Goal: Transaction & Acquisition: Obtain resource

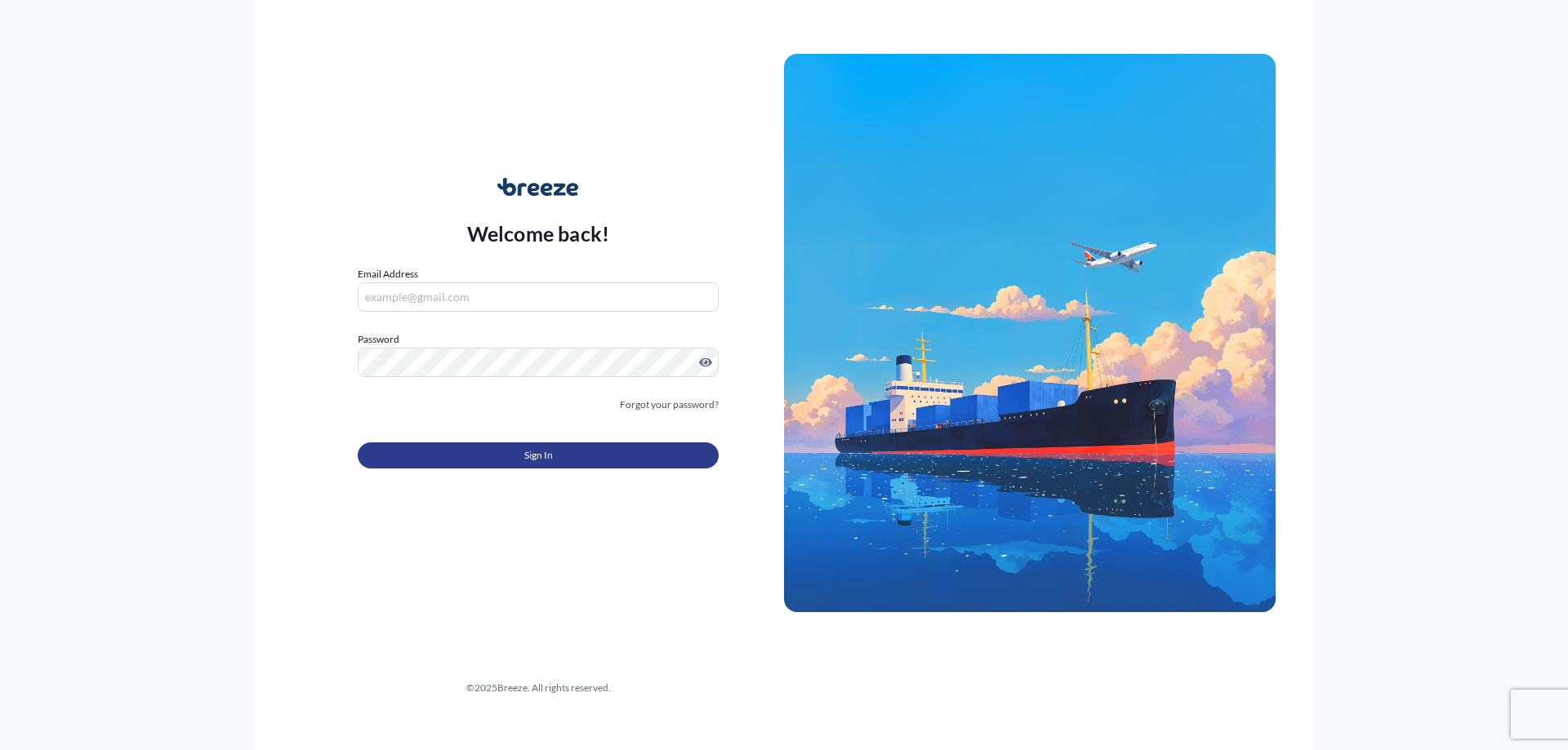
type input "[PERSON_NAME][EMAIL_ADDRESS][DOMAIN_NAME]"
click at [485, 461] on button "Sign In" at bounding box center [538, 455] width 361 height 26
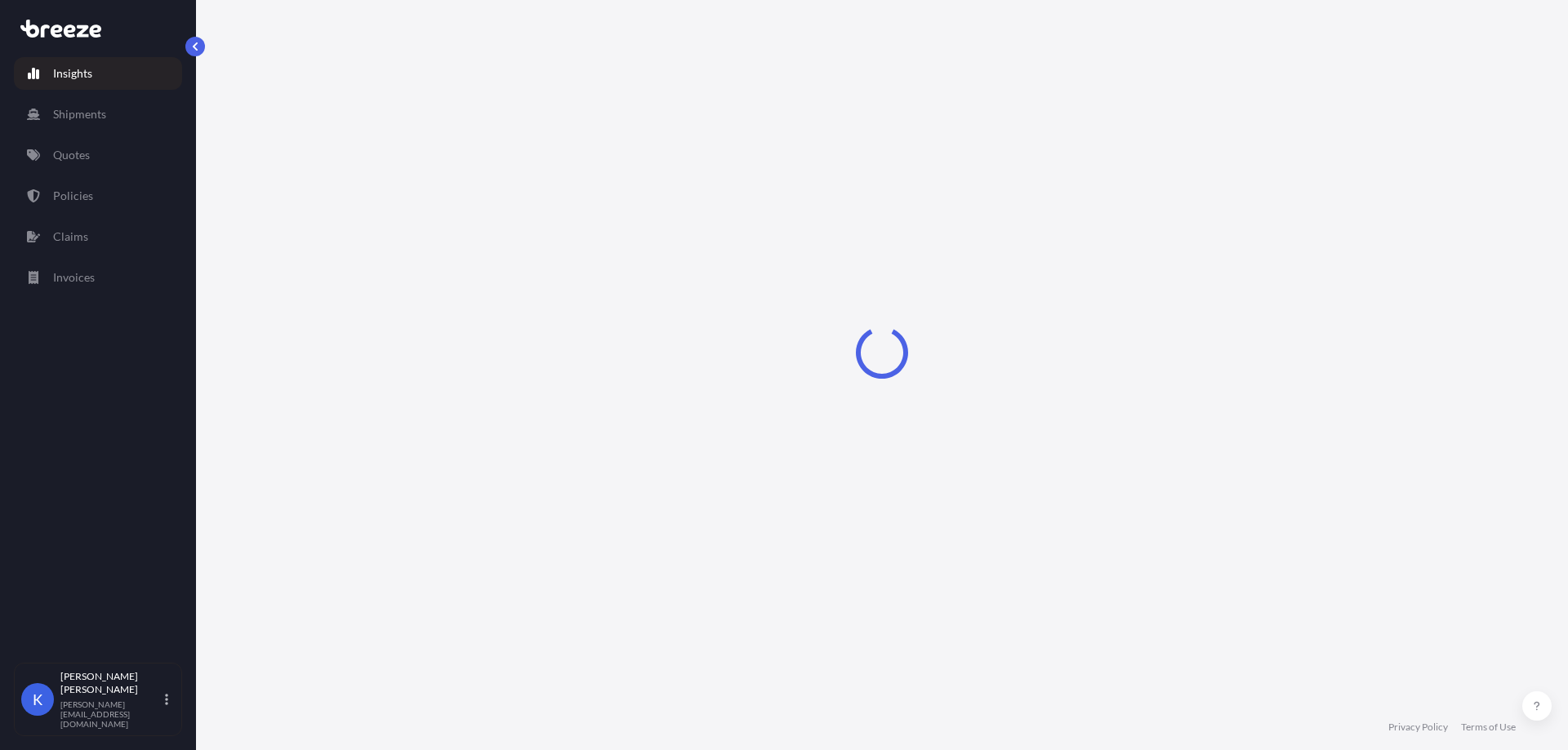
select select "2025"
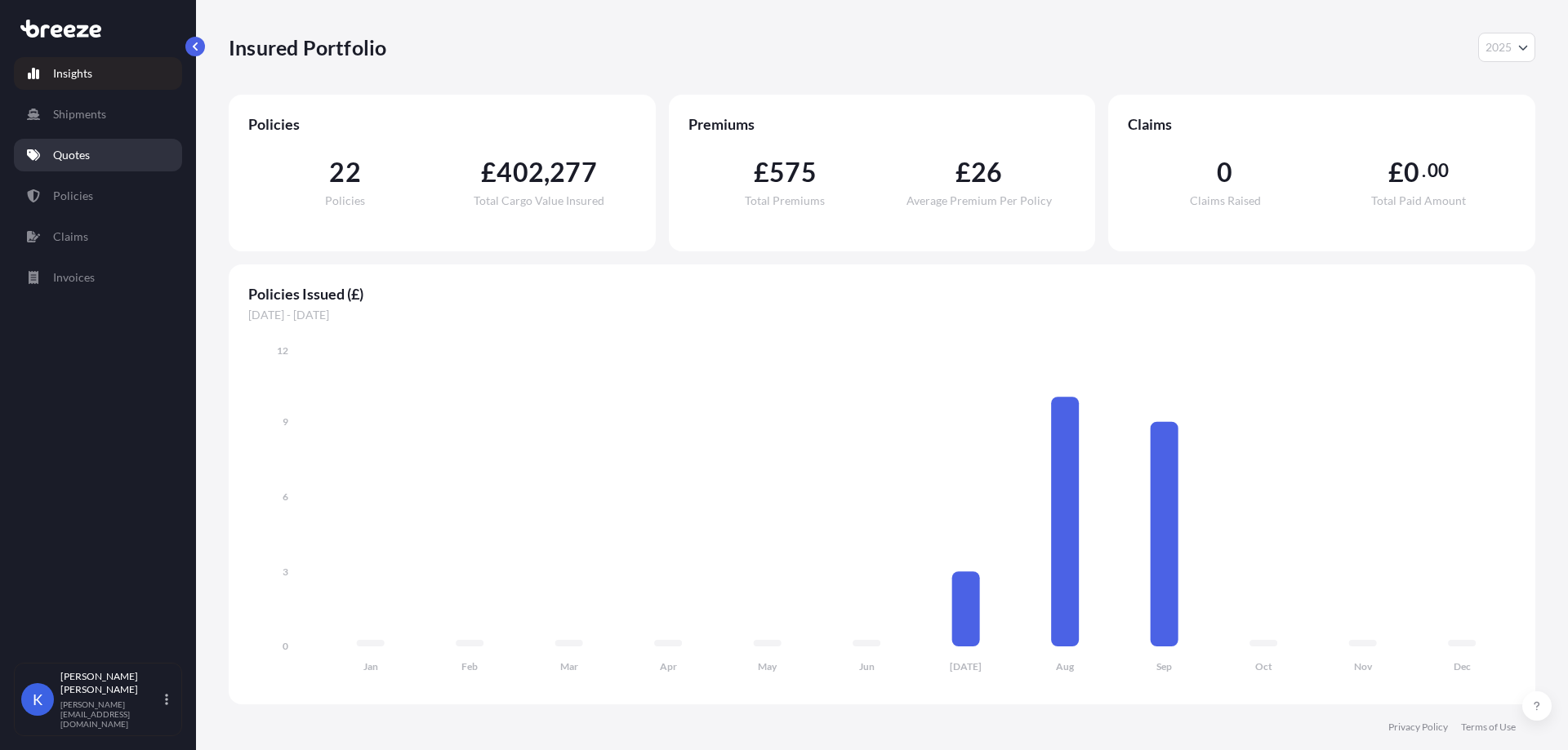
click at [49, 159] on link "Quotes" at bounding box center [97, 155] width 168 height 32
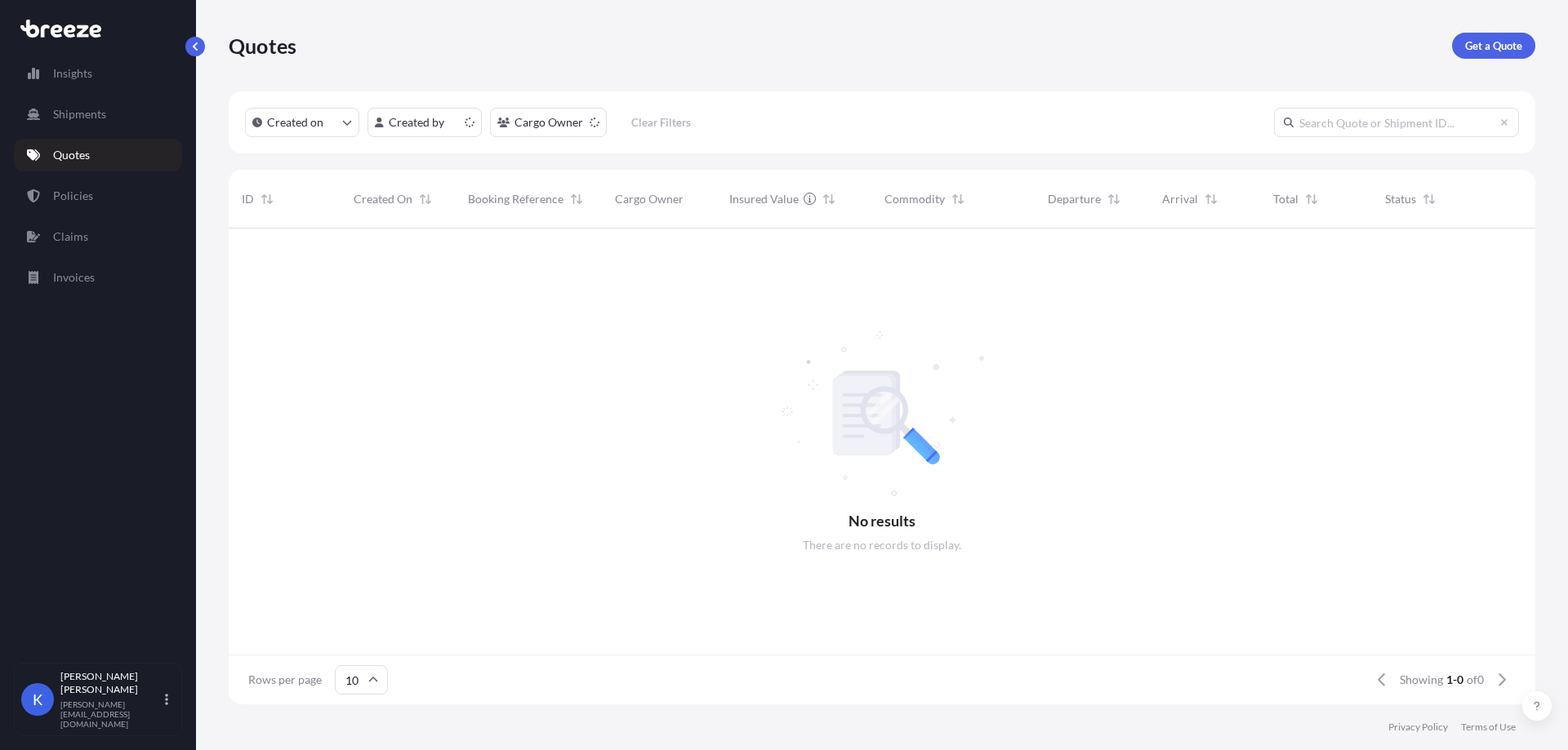
scroll to position [473, 1294]
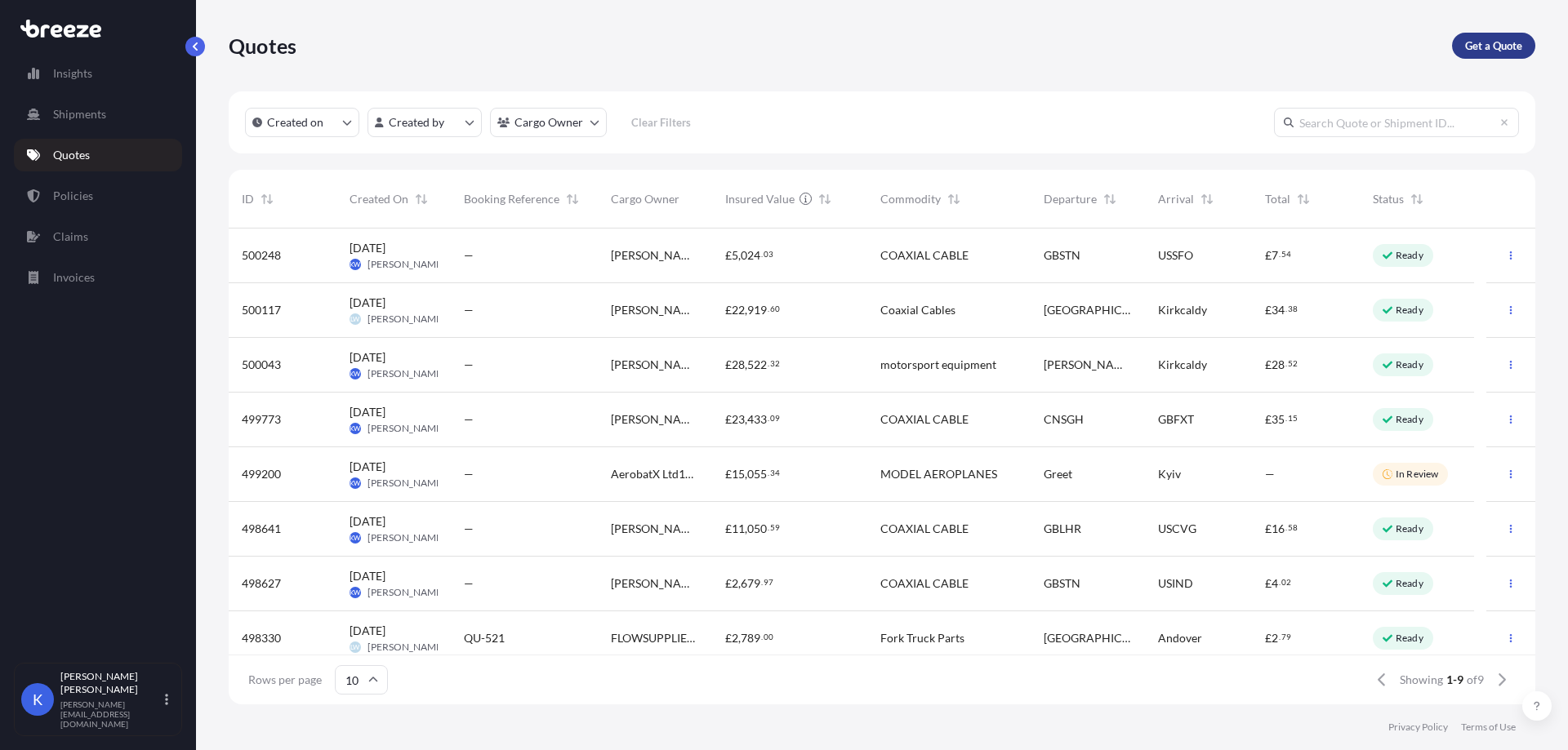
click at [1491, 40] on p "Get a Quote" at bounding box center [1494, 46] width 57 height 17
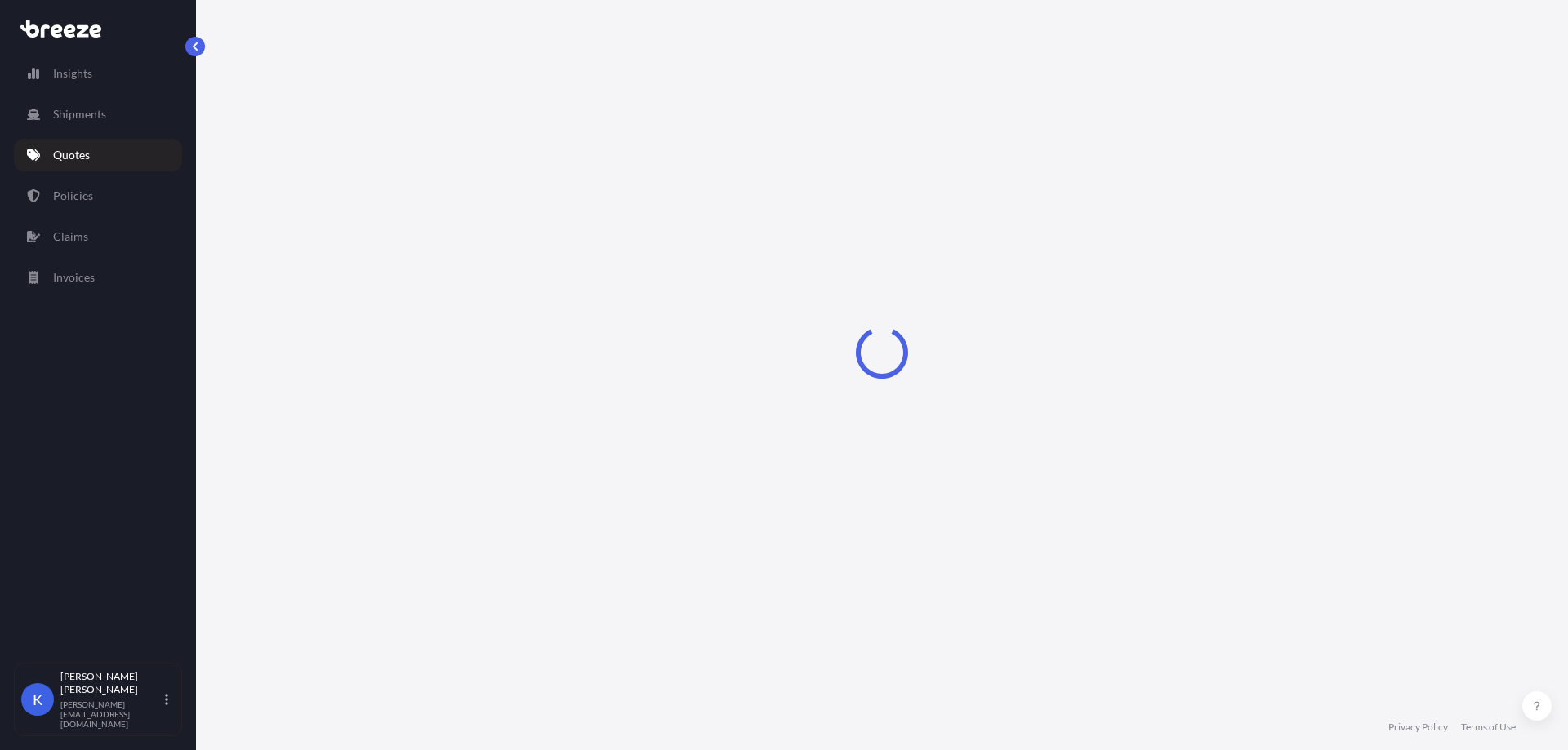
select select "Road"
select select "Sea"
select select "1"
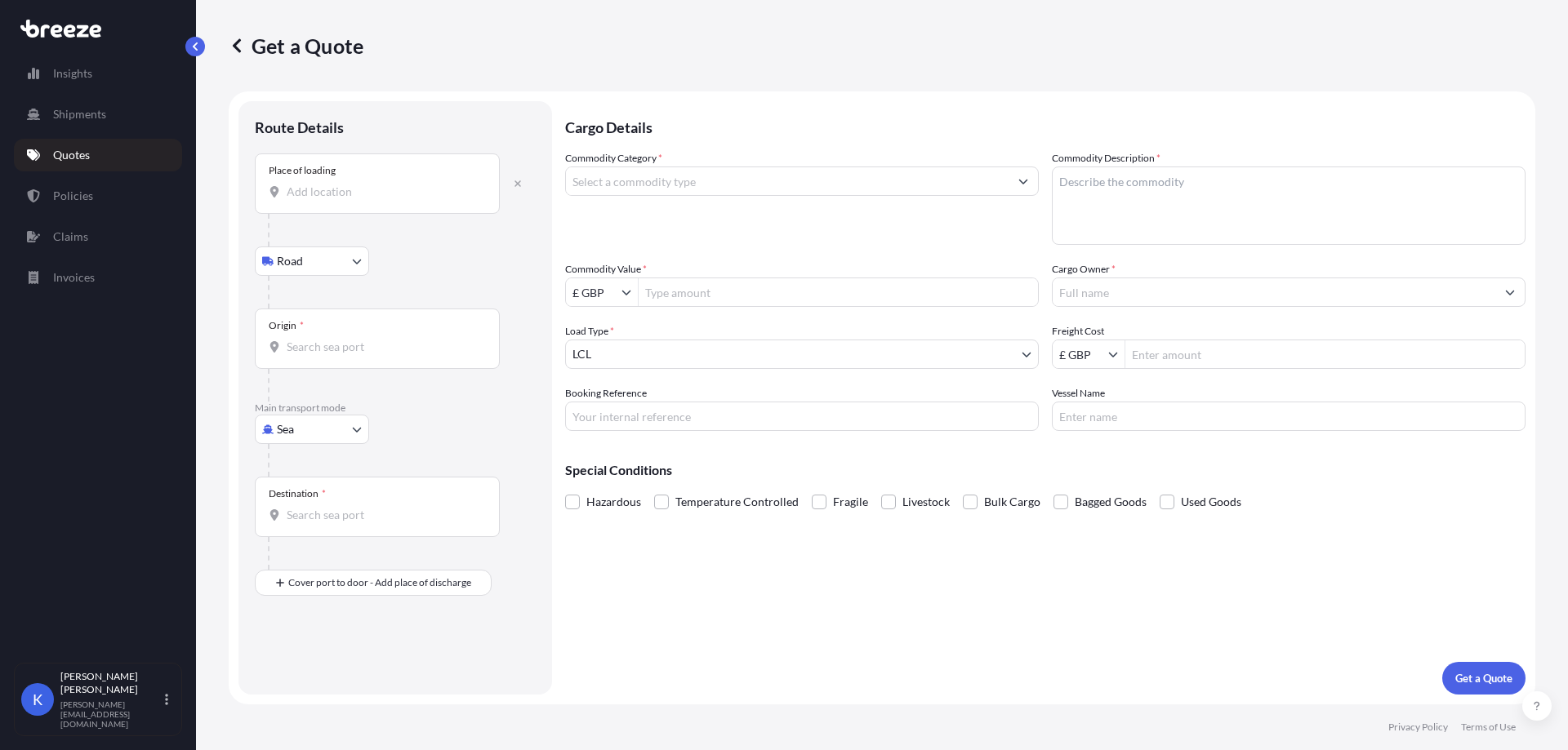
click at [348, 202] on div "Place of loading" at bounding box center [377, 184] width 245 height 60
click at [348, 200] on input "Place of loading" at bounding box center [383, 192] width 193 height 17
click at [353, 202] on div "Place of loading" at bounding box center [377, 184] width 245 height 60
click at [353, 200] on input "Place of loading" at bounding box center [383, 192] width 193 height 17
click at [318, 434] on body "0 options available. 0 options available. Insights Shipments Quotes Policies Cl…" at bounding box center [784, 375] width 1568 height 750
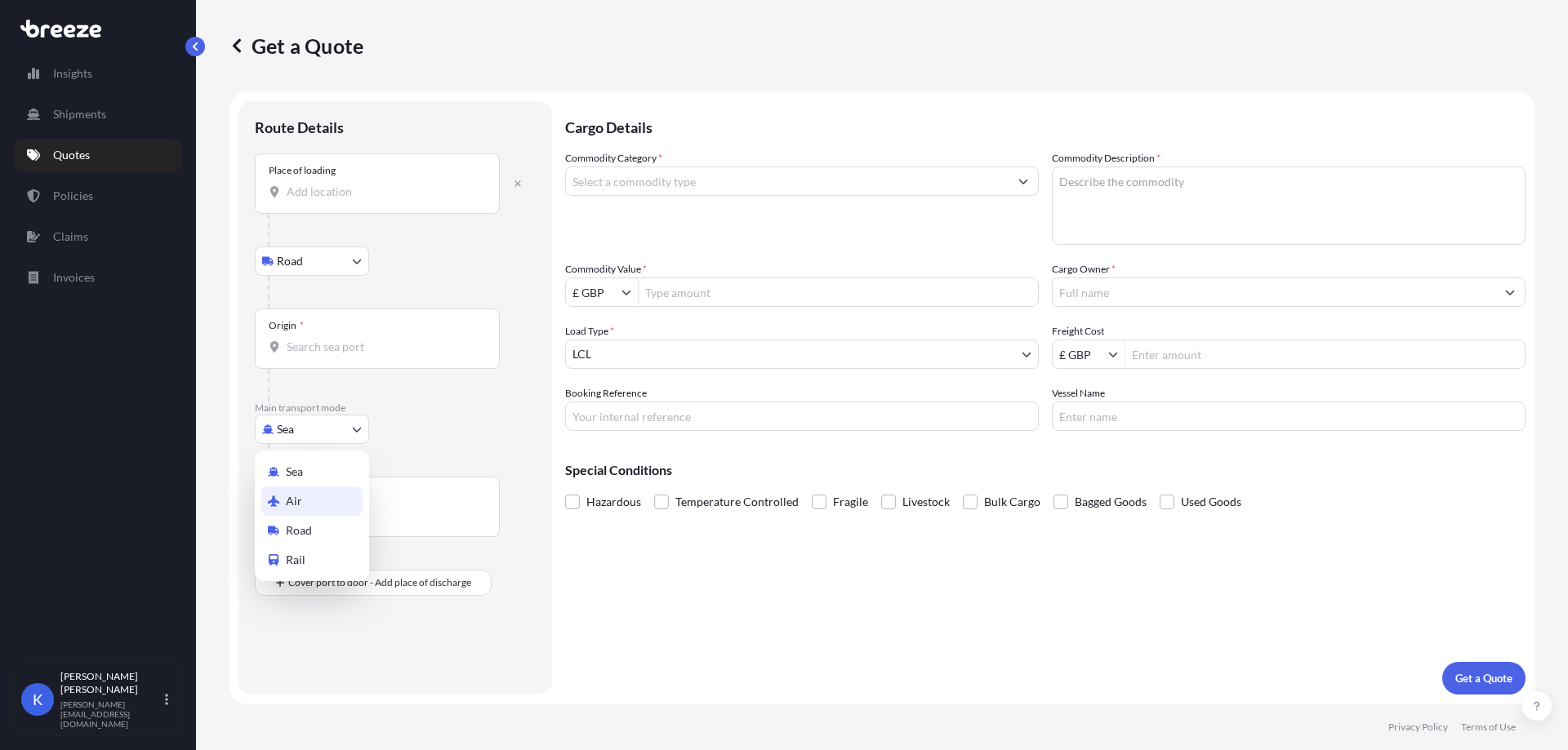
click at [318, 493] on div "Air" at bounding box center [312, 502] width 101 height 30
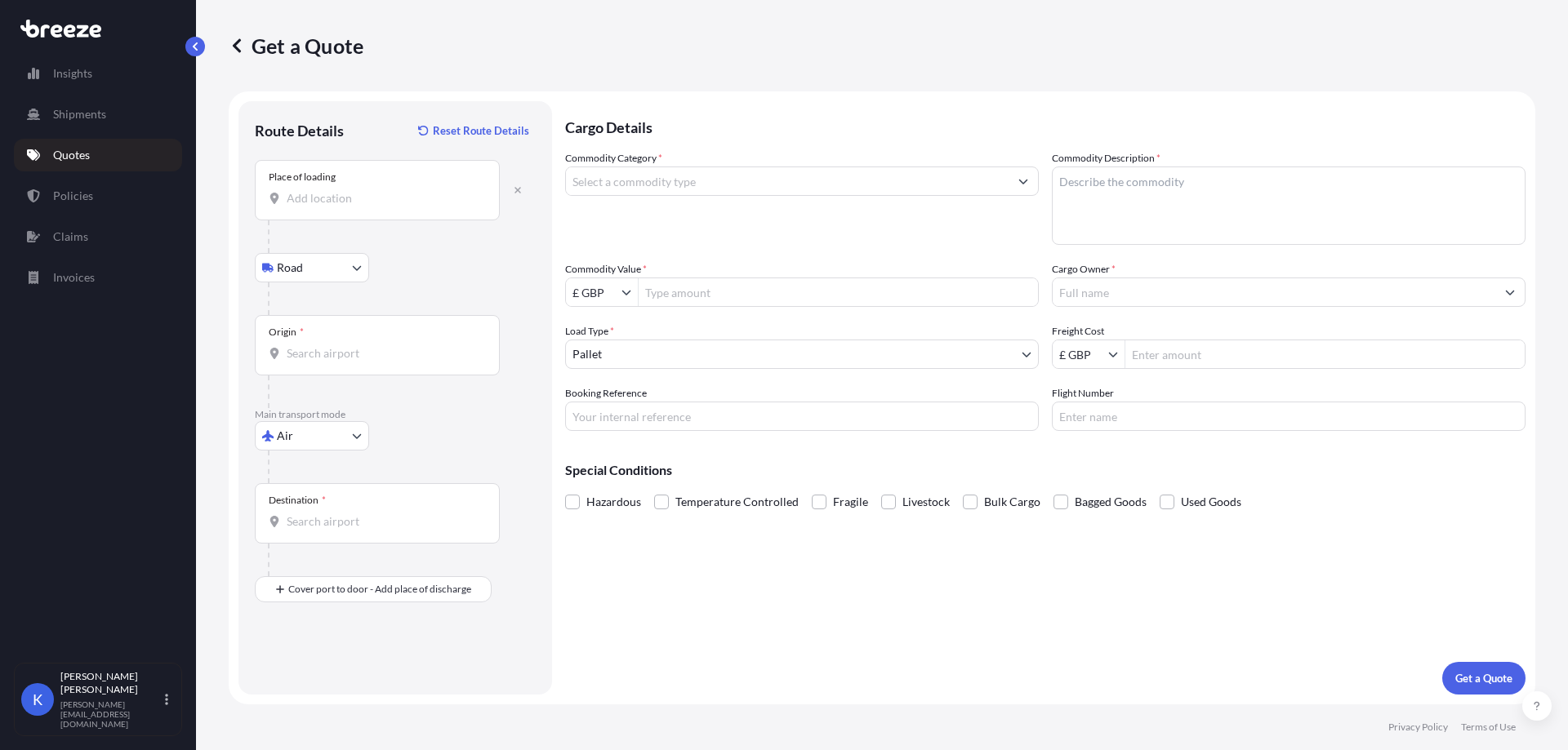
click at [320, 212] on div "Place of loading" at bounding box center [377, 190] width 245 height 60
click at [320, 207] on input "Place of loading" at bounding box center [383, 198] width 193 height 17
paste input "53204"
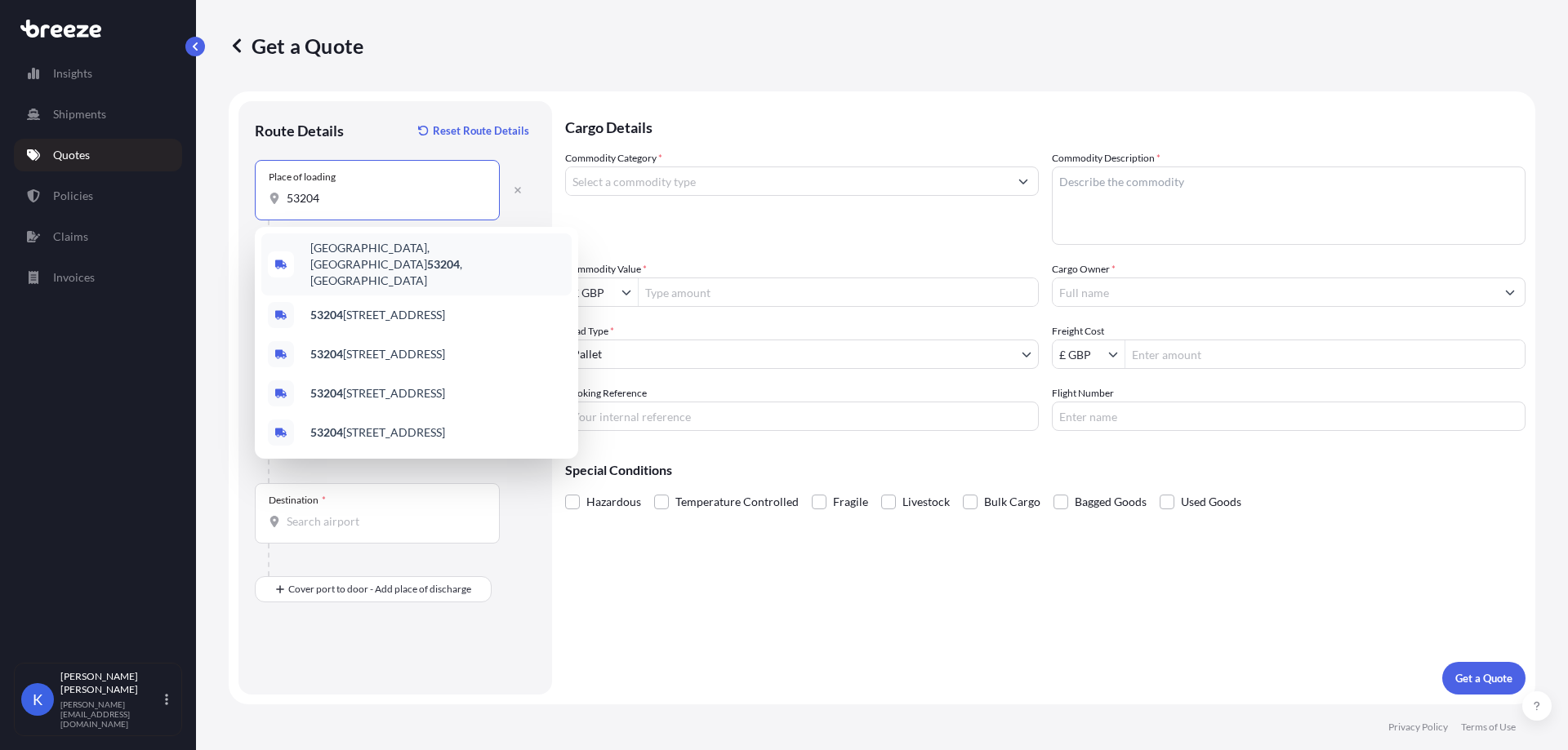
click at [492, 253] on div "[GEOGRAPHIC_DATA], WI 53204 , [GEOGRAPHIC_DATA]" at bounding box center [416, 264] width 311 height 62
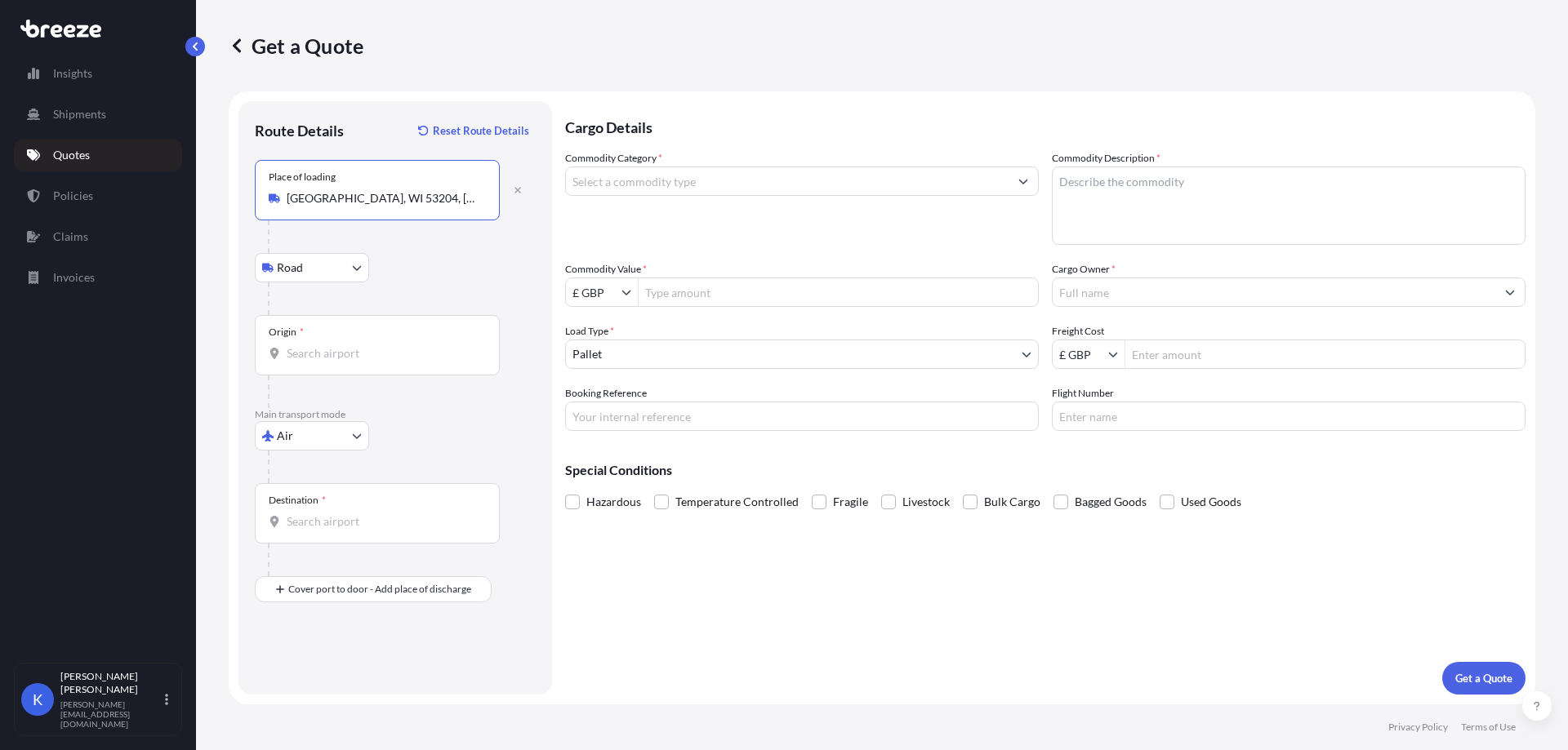
type input "[GEOGRAPHIC_DATA], WI 53204, [GEOGRAPHIC_DATA]"
click at [345, 263] on body "0 options available. 5 options available. Insights Shipments Quotes Policies Cl…" at bounding box center [784, 375] width 1568 height 750
click at [325, 355] on input "Origin *" at bounding box center [383, 353] width 193 height 17
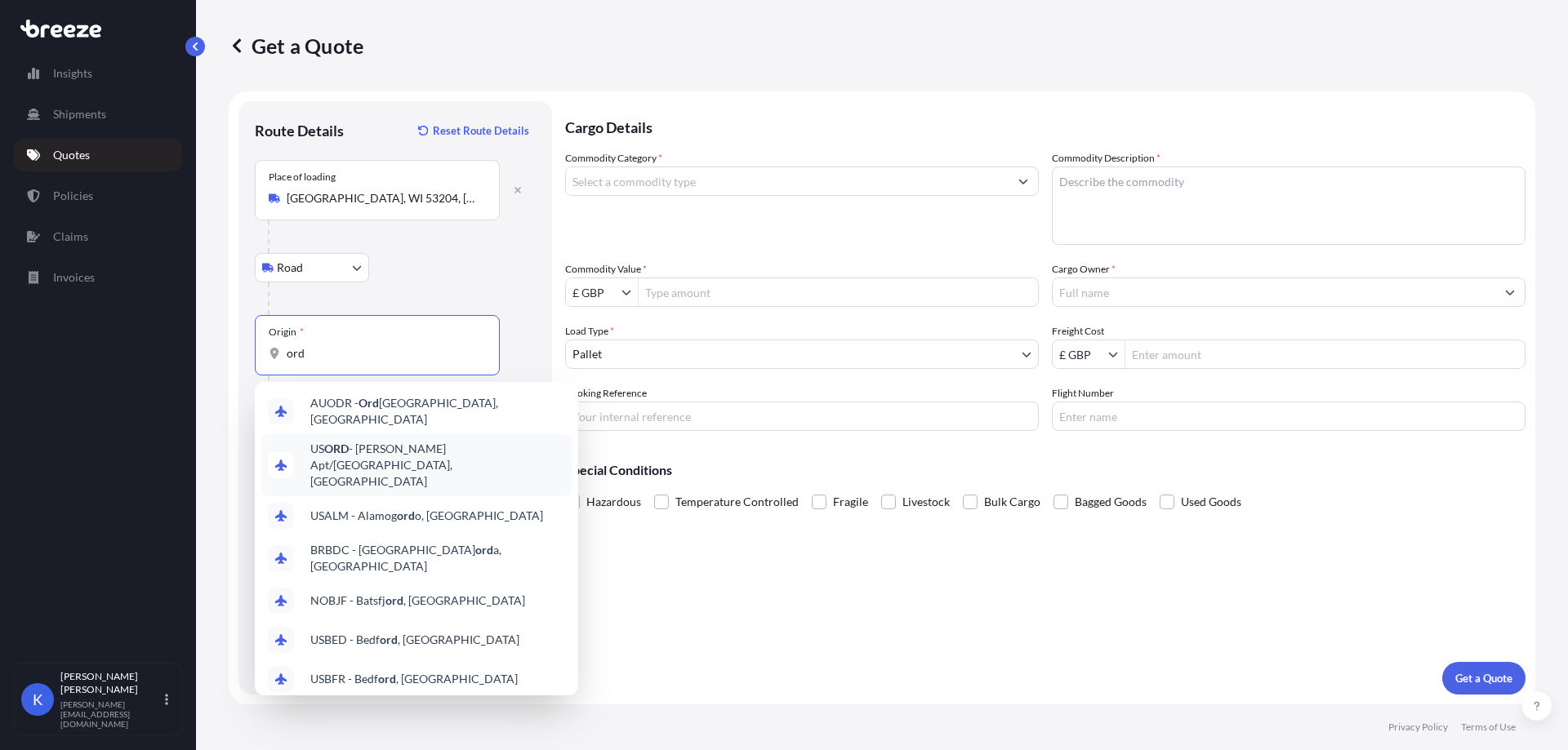
click at [406, 434] on div "US [PERSON_NAME] Apt/[GEOGRAPHIC_DATA], [GEOGRAPHIC_DATA]" at bounding box center [416, 464] width 311 height 62
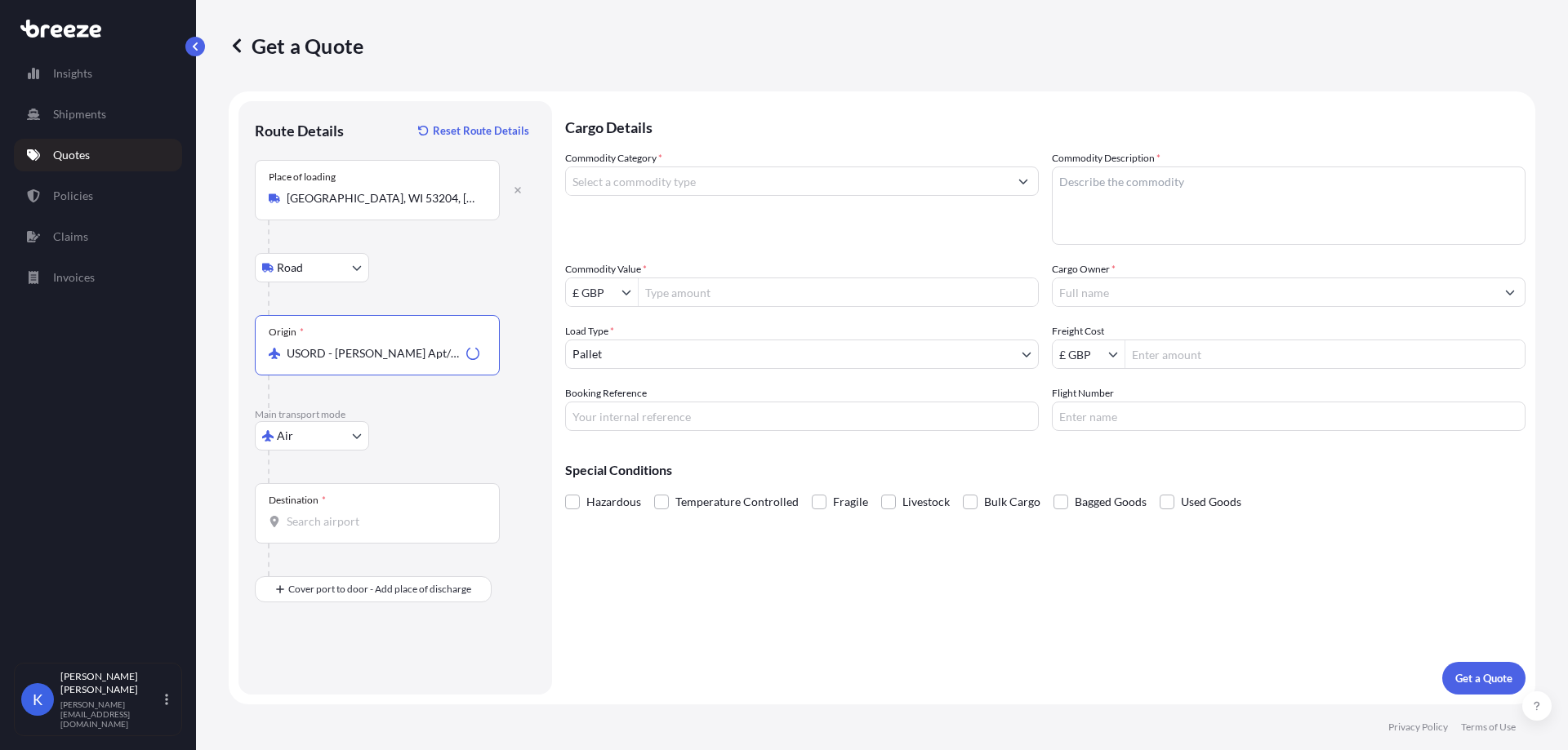
type input "USORD - [PERSON_NAME] Apt/[GEOGRAPHIC_DATA], [GEOGRAPHIC_DATA]"
click at [309, 509] on div "Destination *" at bounding box center [377, 513] width 245 height 60
click at [309, 514] on input "Destination *" at bounding box center [383, 522] width 193 height 17
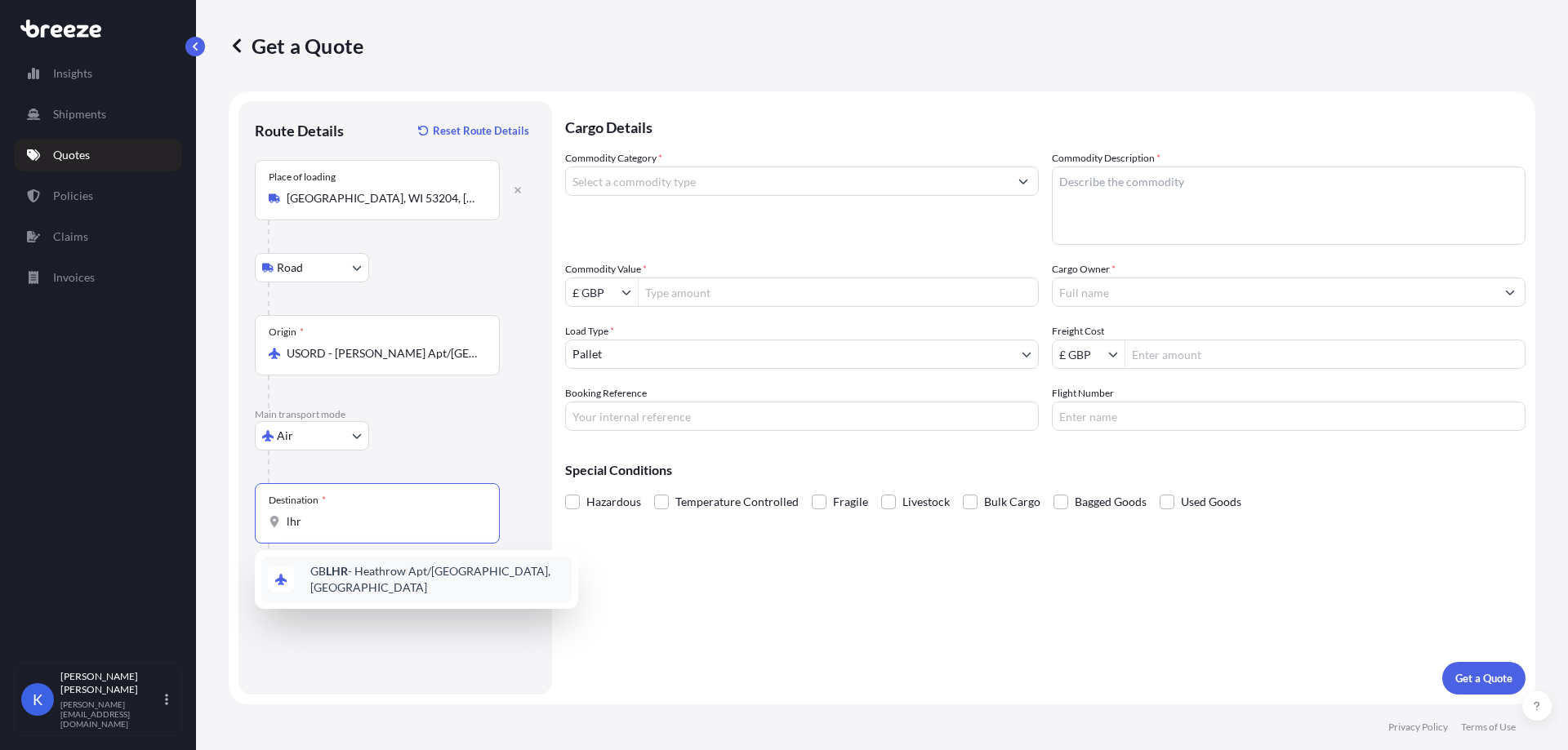
click at [383, 583] on span "GB LHR - Heathrow Apt/[GEOGRAPHIC_DATA], [GEOGRAPHIC_DATA]" at bounding box center [438, 579] width 255 height 32
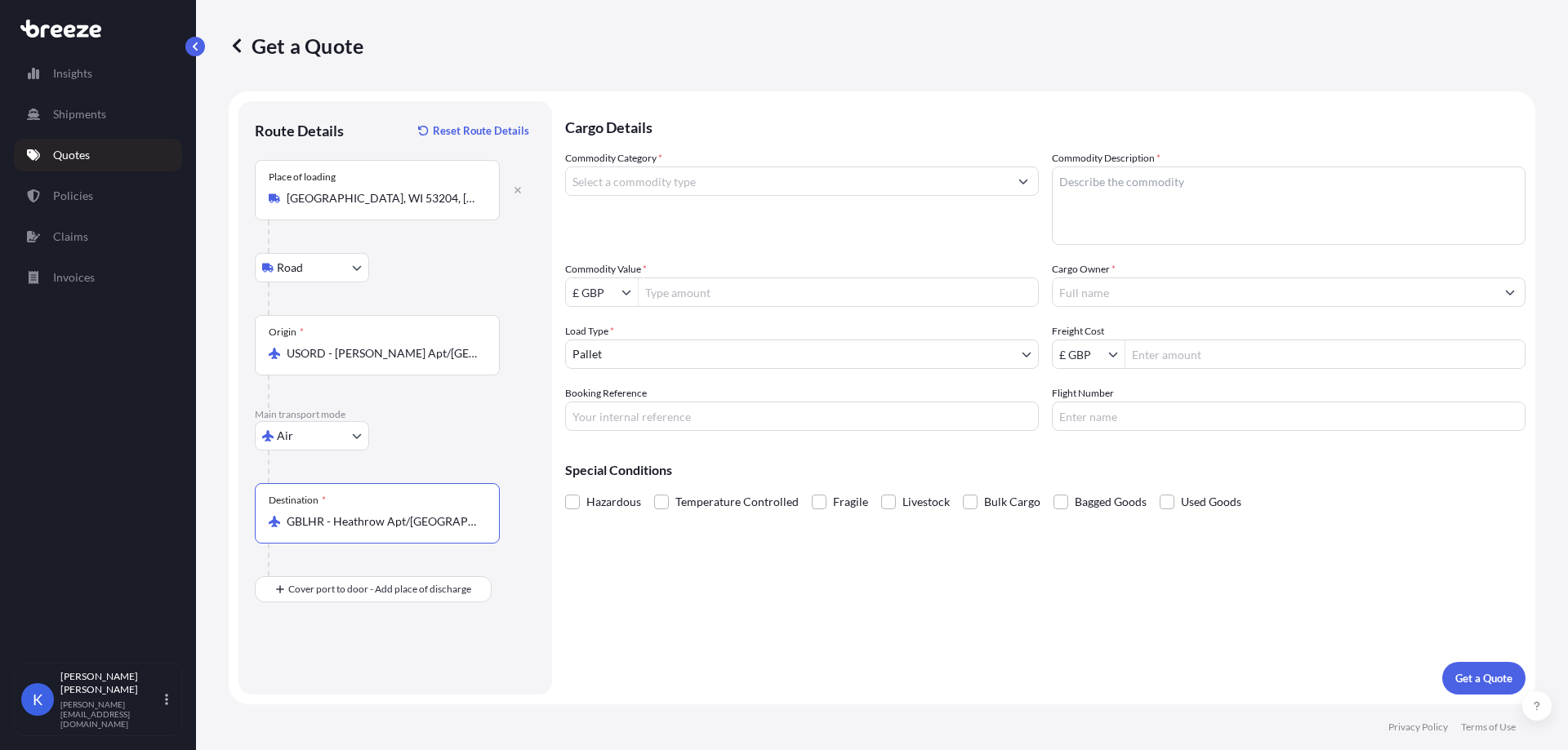
type input "GBLHR - Heathrow Apt/[GEOGRAPHIC_DATA], [GEOGRAPHIC_DATA]"
click at [368, 573] on div at bounding box center [384, 559] width 232 height 32
click at [423, 682] on input "Place of Discharge" at bounding box center [383, 677] width 193 height 17
paste input "TQ12 5EZ"
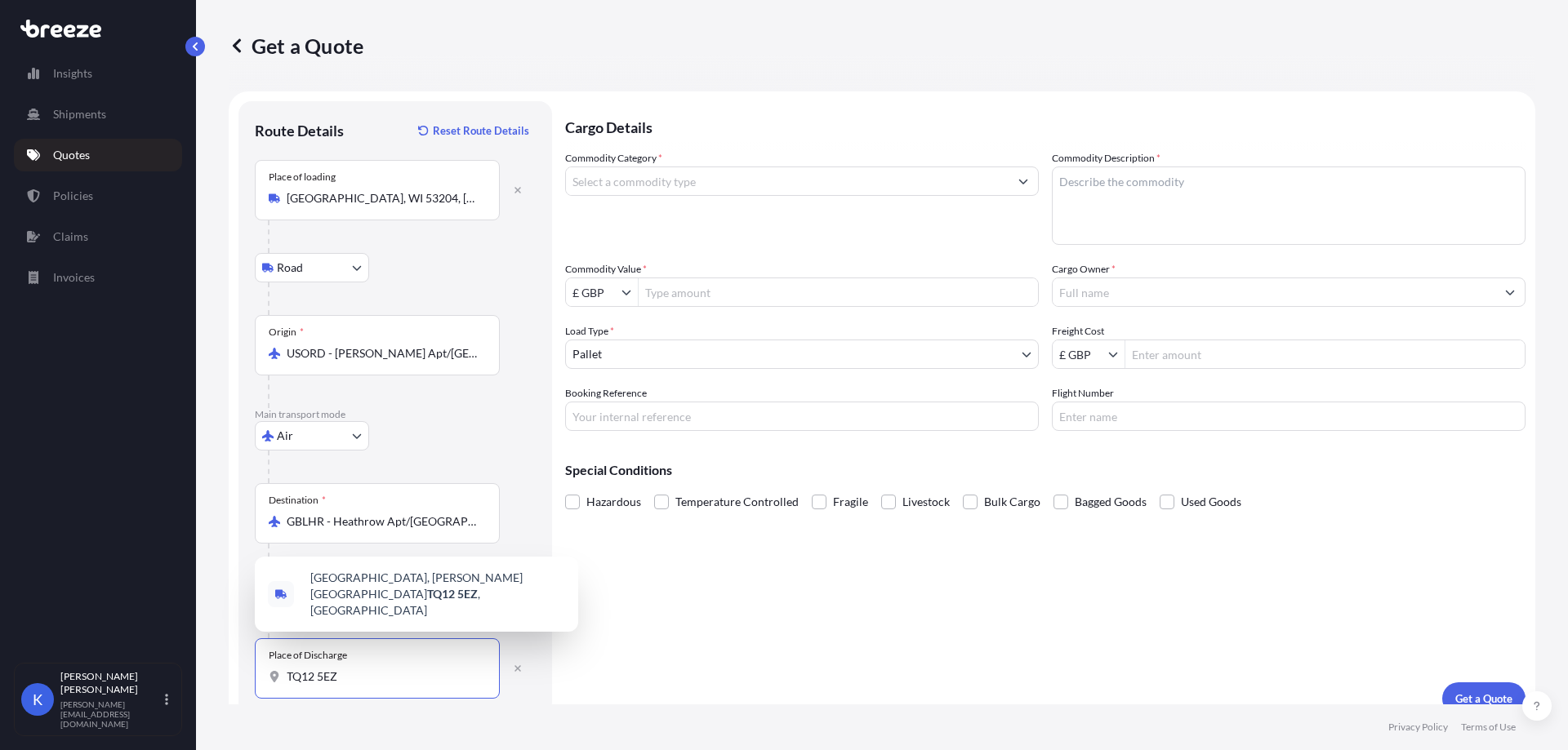
click at [457, 625] on div "[STREET_ADDRESS][PERSON_NAME]" at bounding box center [416, 593] width 324 height 75
click at [460, 611] on span "[STREET_ADDRESS][PERSON_NAME]" at bounding box center [438, 594] width 255 height 49
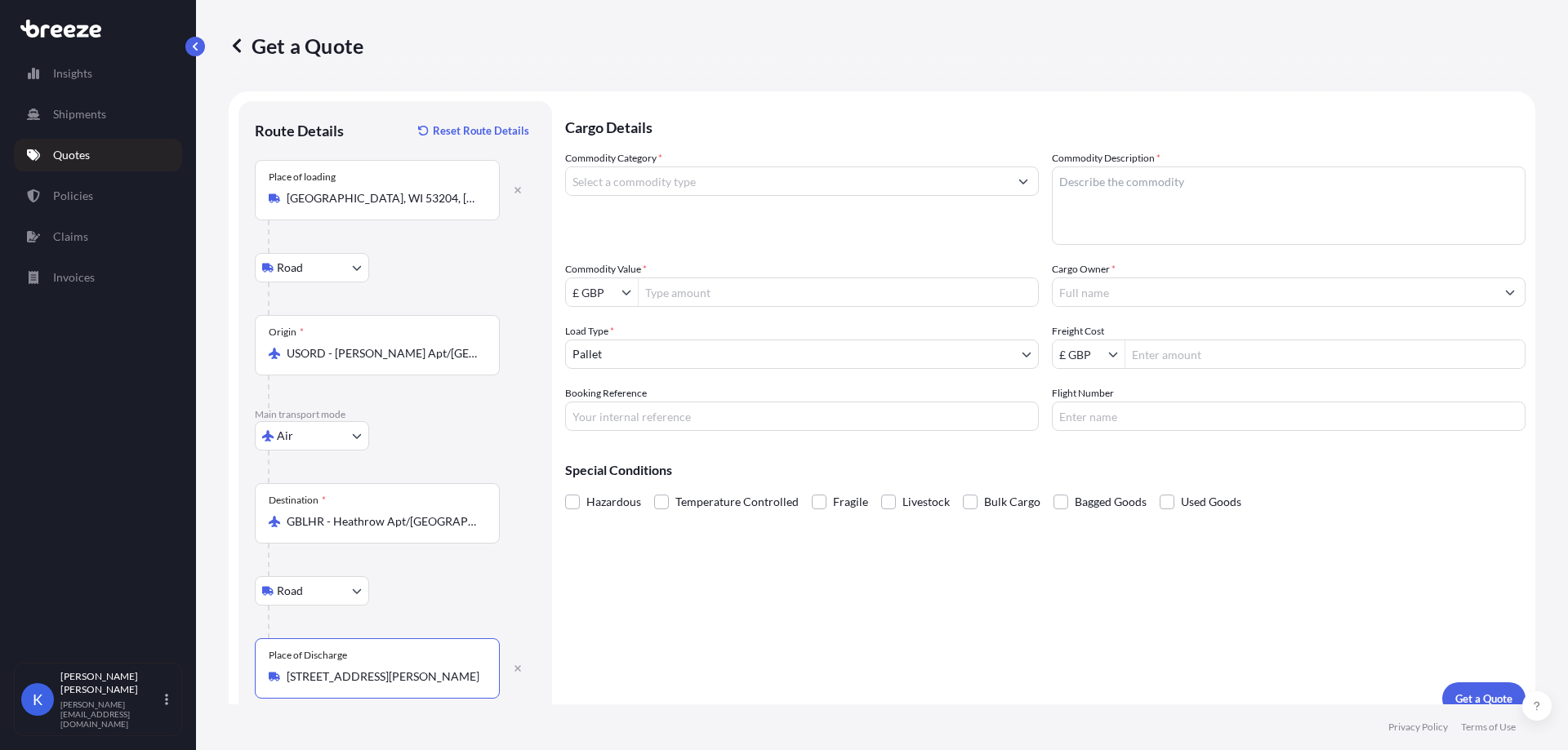
type input "[STREET_ADDRESS][PERSON_NAME]"
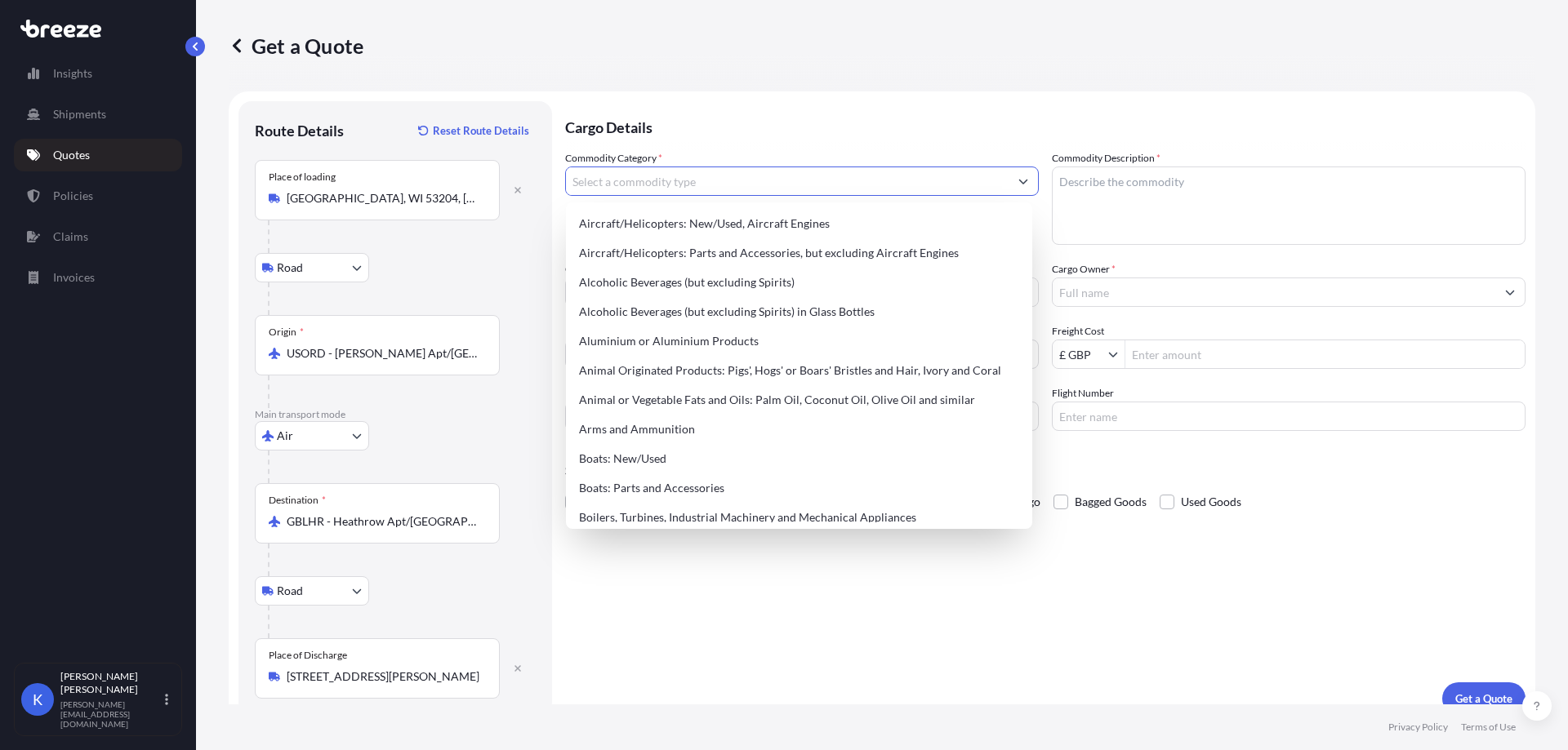
click at [757, 193] on input "Commodity Category *" at bounding box center [786, 182] width 442 height 30
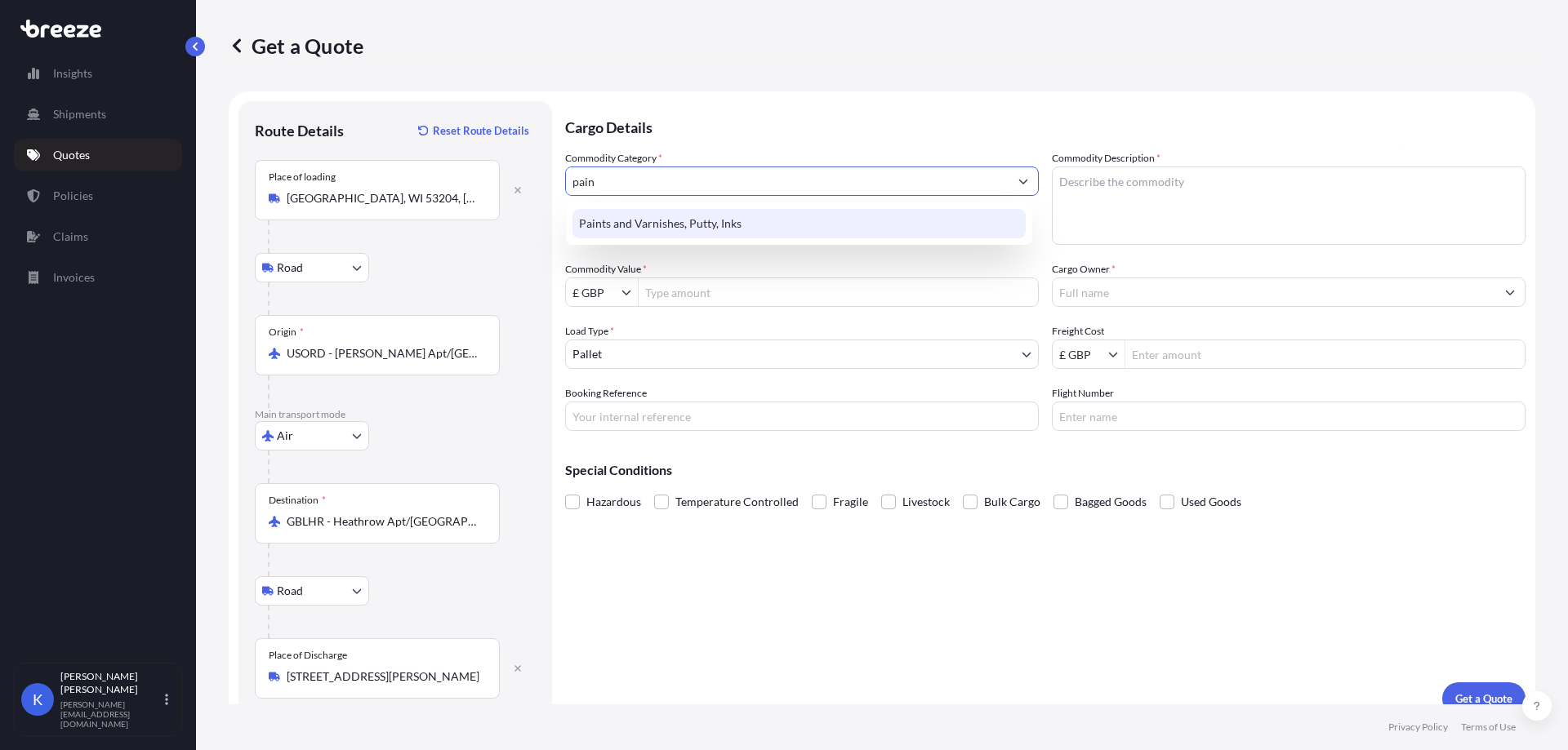
click at [750, 225] on div "Paints and Varnishes, Putty, Inks" at bounding box center [798, 223] width 453 height 30
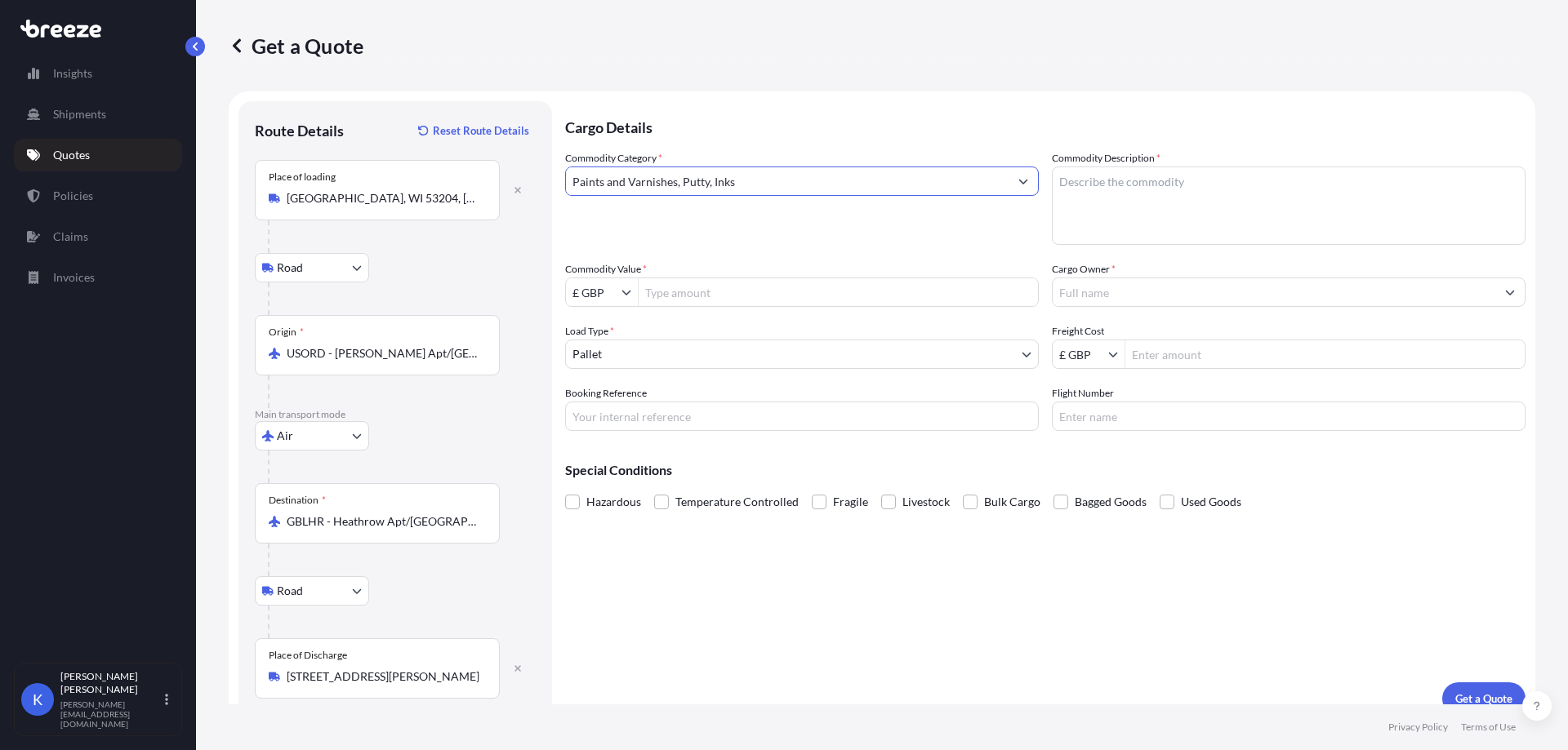
type input "Paints and Varnishes, Putty, Inks"
click at [1199, 169] on textarea "Commodity Description *" at bounding box center [1288, 206] width 474 height 79
click at [1112, 215] on textarea "Commodity Description *" at bounding box center [1288, 206] width 474 height 79
drag, startPoint x: 938, startPoint y: 195, endPoint x: 939, endPoint y: 167, distance: 28.0
click at [930, 184] on div "Commodity Category * Paints and Varnishes, Putty, Inks Commodity Description * …" at bounding box center [1044, 290] width 960 height 281
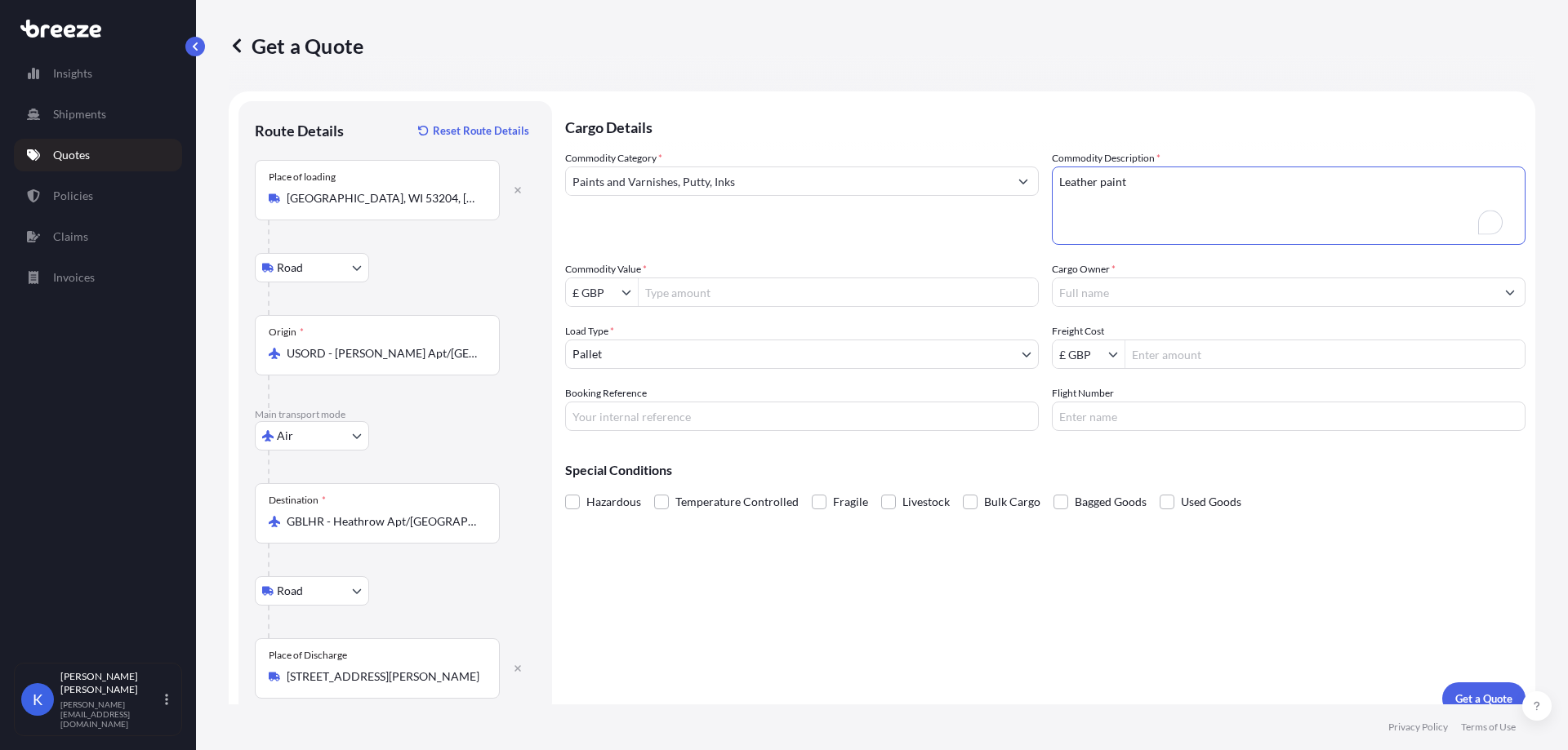
type textarea "Leather paint"
click at [852, 289] on input "Commodity Value *" at bounding box center [838, 292] width 400 height 30
paste input "2793.81"
type input "2,793.81"
click at [1192, 287] on input "Cargo Owner *" at bounding box center [1273, 292] width 442 height 30
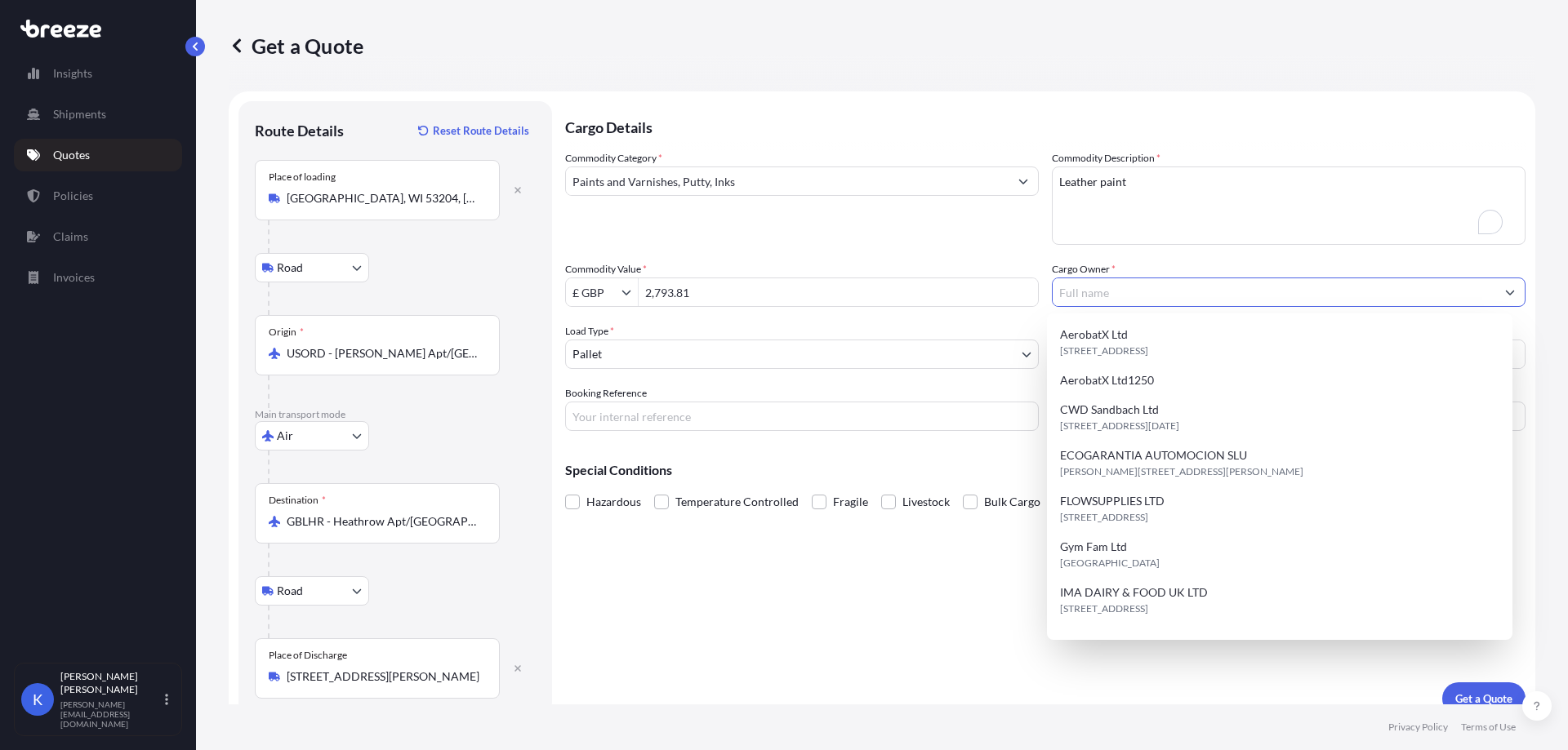
click at [1171, 279] on input "Cargo Owner *" at bounding box center [1273, 292] width 442 height 30
paste input "ARTISAN LEATHER"
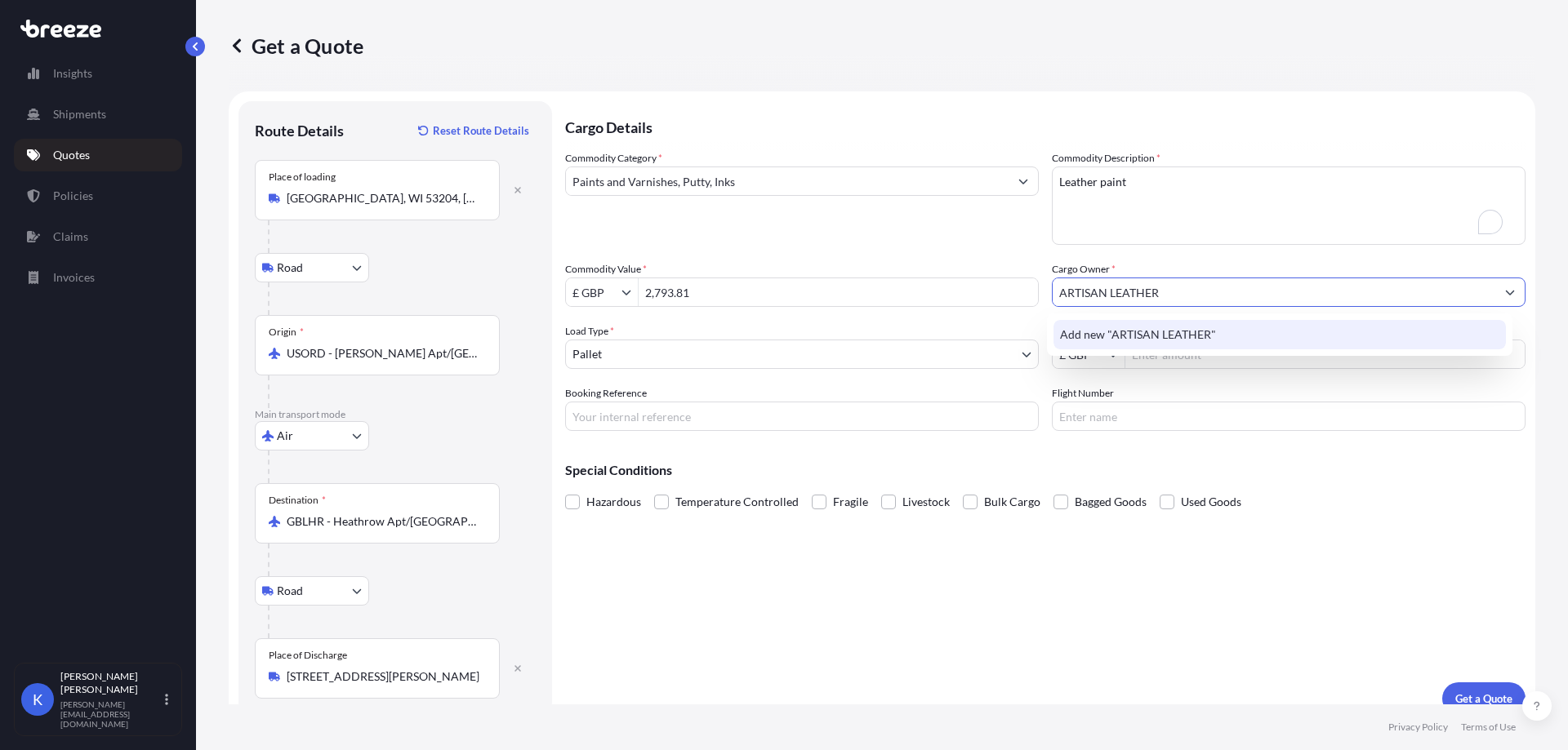
click at [1160, 329] on span "Add new "ARTISAN LEATHER"" at bounding box center [1138, 335] width 156 height 17
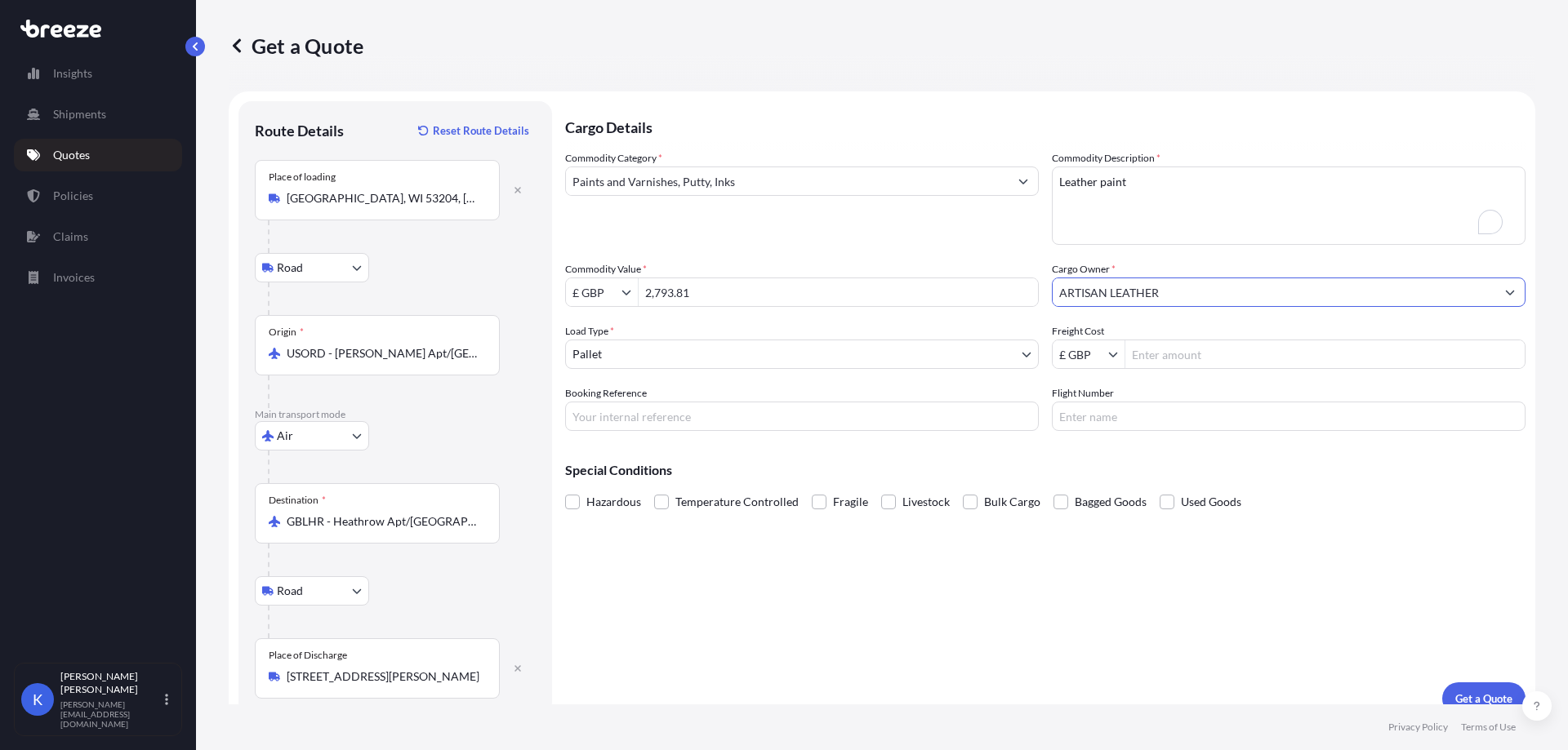
click at [1193, 299] on input "ARTISAN LEATHER" at bounding box center [1273, 292] width 442 height 30
click at [1506, 286] on button "Show suggestions" at bounding box center [1510, 292] width 30 height 30
click at [1216, 299] on input "ARTISAN LEATHER," at bounding box center [1273, 292] width 442 height 30
paste input "[PERSON_NAME] ABBOT"
click at [1335, 302] on input "ARTISAN LEATHER, [PERSON_NAME] ABBOT" at bounding box center [1273, 292] width 442 height 30
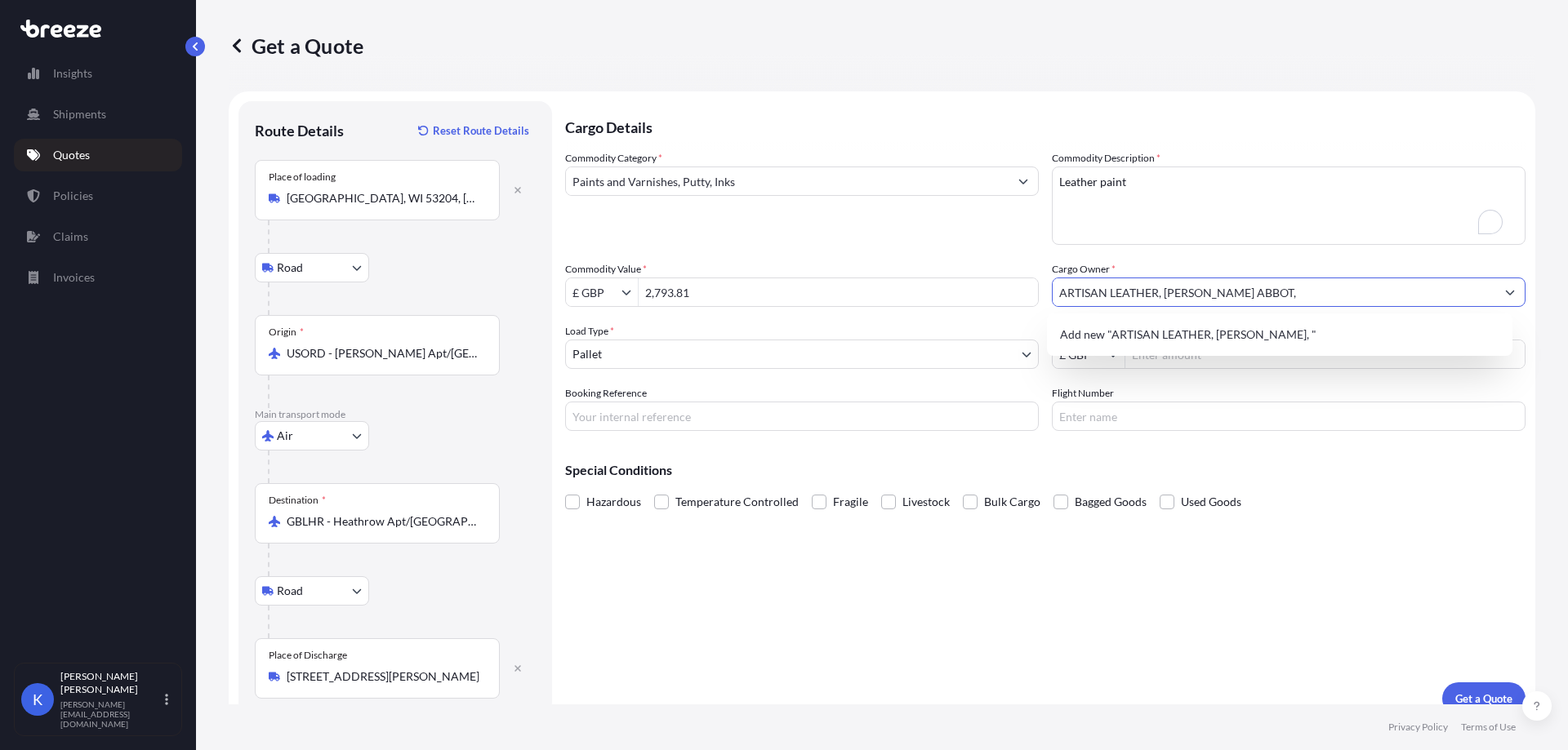
paste input "TQ12 5EZ"
click at [1158, 297] on input "ARTISAN LEATHER, [PERSON_NAME] ABBOT, TQ12 5EZ" at bounding box center [1273, 292] width 442 height 30
click at [1383, 286] on input "ARTISAN LEATHER, [PERSON_NAME] ABBOT, TQ12 5EZ" at bounding box center [1273, 292] width 442 height 30
click at [1314, 338] on span "Add new "ARTISAN LEATHER, [PERSON_NAME], TQ12 5EZ, [GEOGRAPHIC_DATA]"" at bounding box center [1274, 335] width 428 height 17
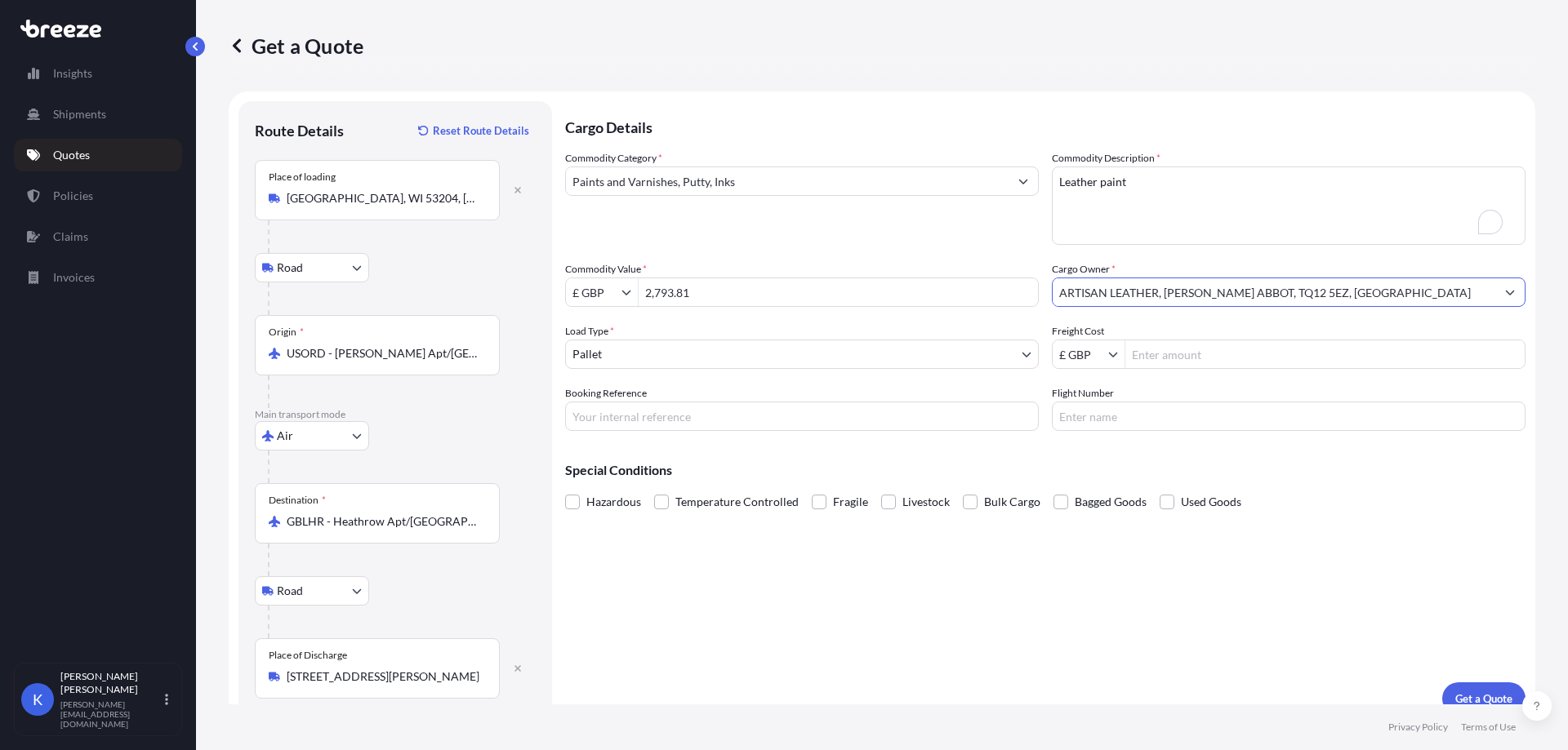
type input "ARTISAN LEATHER, [PERSON_NAME] ABBOT, TQ12 5EZ, [GEOGRAPHIC_DATA]"
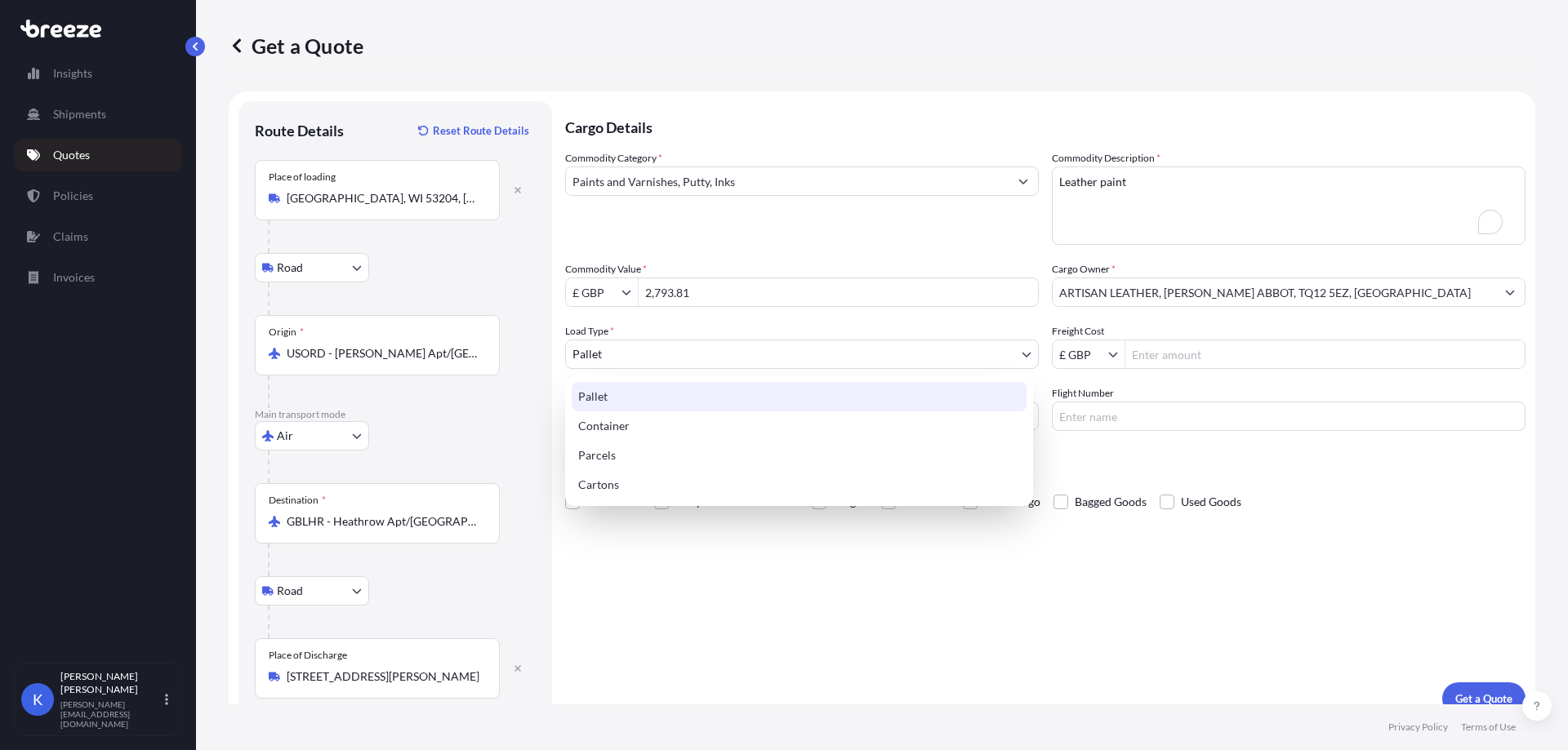
click at [694, 344] on body "0 options available. 1 option available. 0 options available. 1 option availabl…" at bounding box center [784, 375] width 1568 height 750
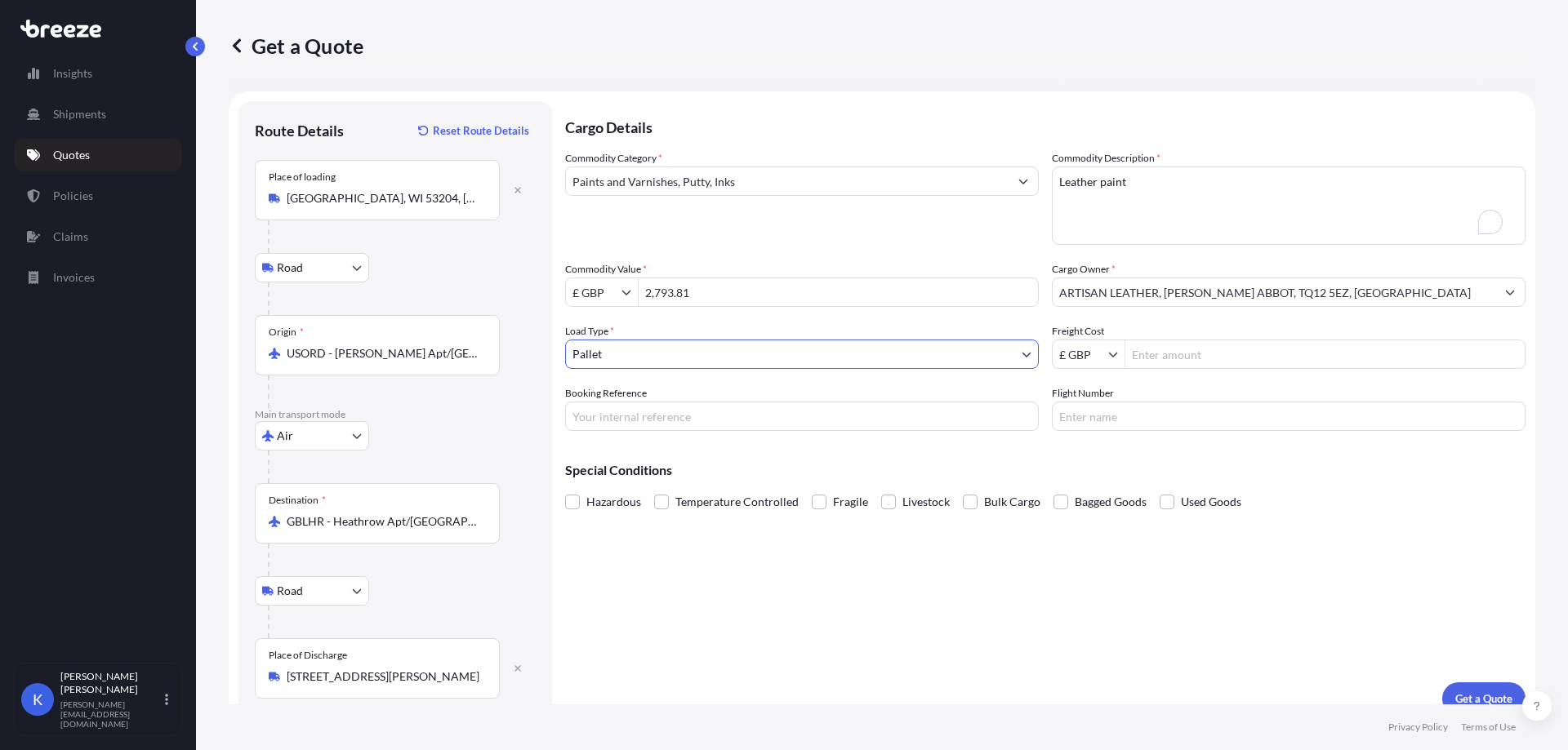
click at [1133, 424] on input "Flight Number" at bounding box center [1288, 416] width 474 height 30
click at [1188, 338] on div "Freight Cost £ GBP" at bounding box center [1288, 346] width 474 height 45
click at [1185, 351] on input "Freight Cost" at bounding box center [1324, 354] width 400 height 30
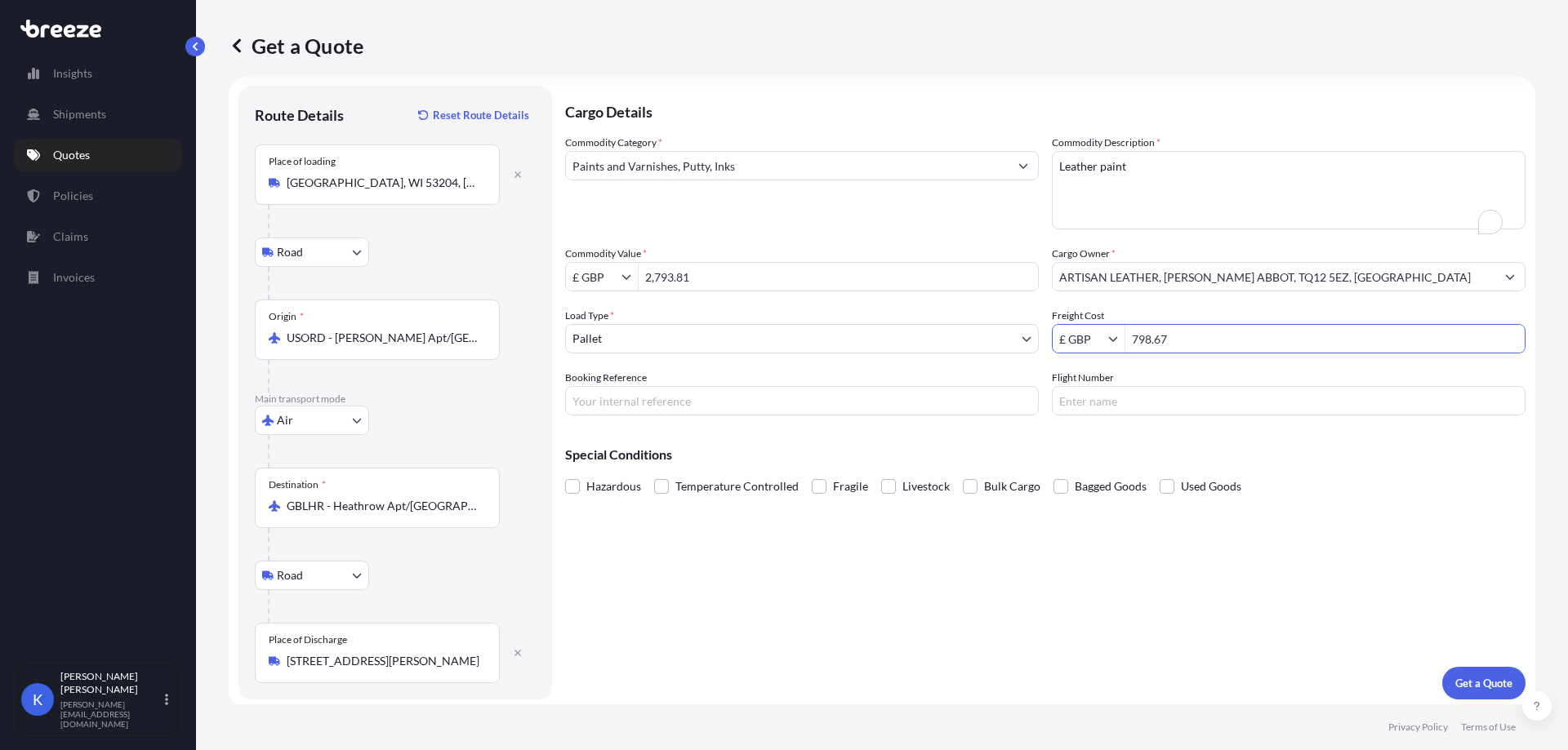
scroll to position [20, 0]
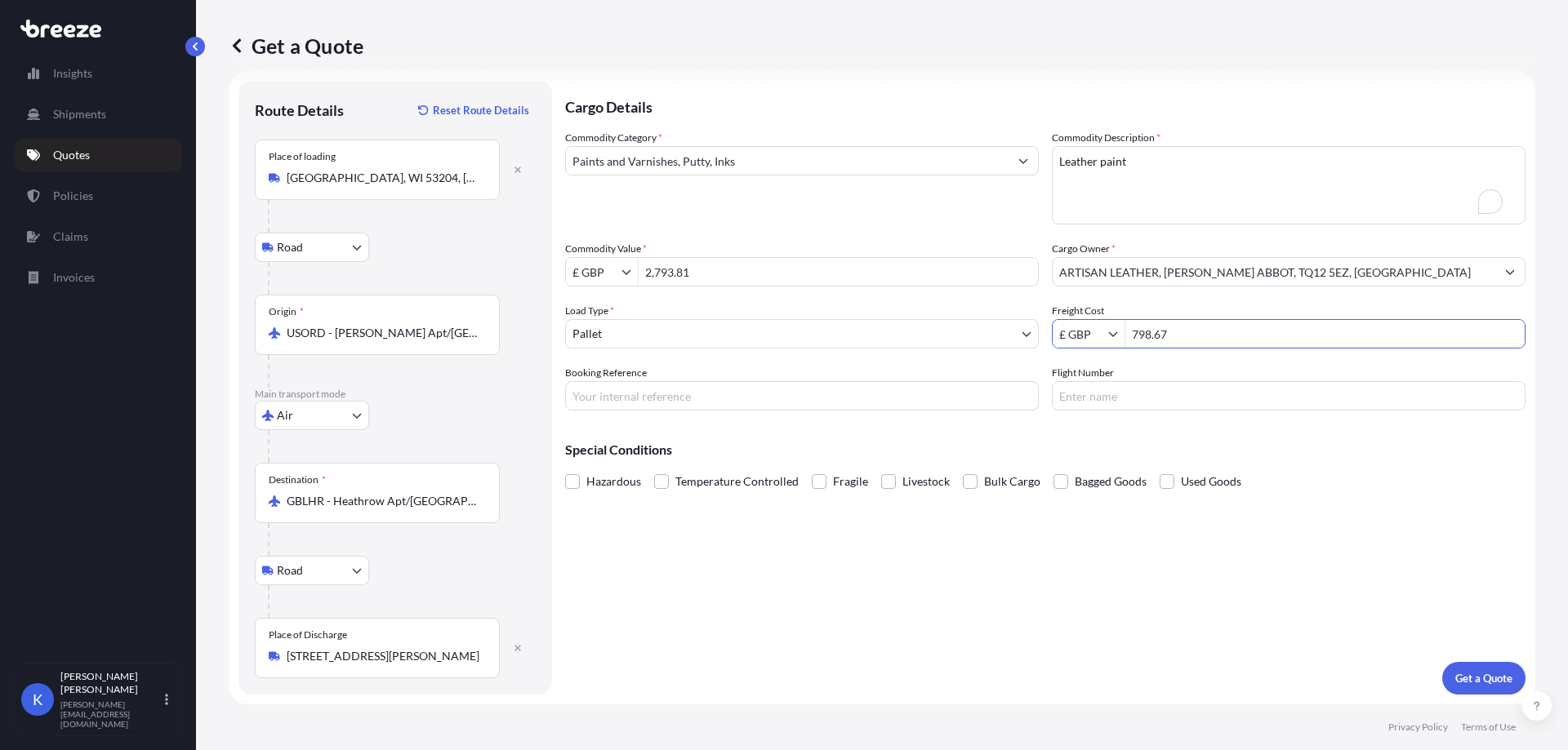
type input "798.67"
click at [1499, 684] on p "Get a Quote" at bounding box center [1484, 679] width 57 height 17
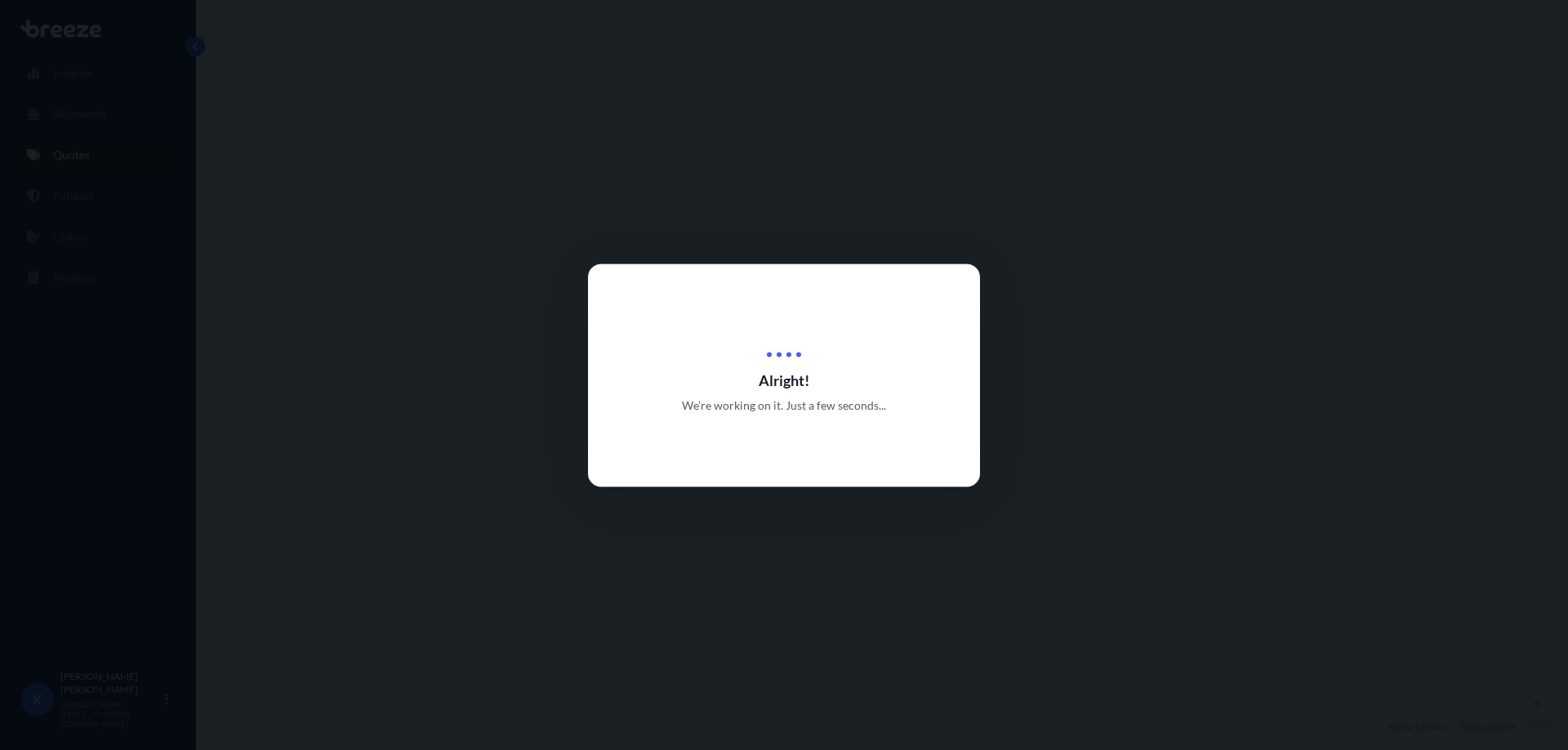
select select "Road"
select select "Air"
select select "Road"
select select "1"
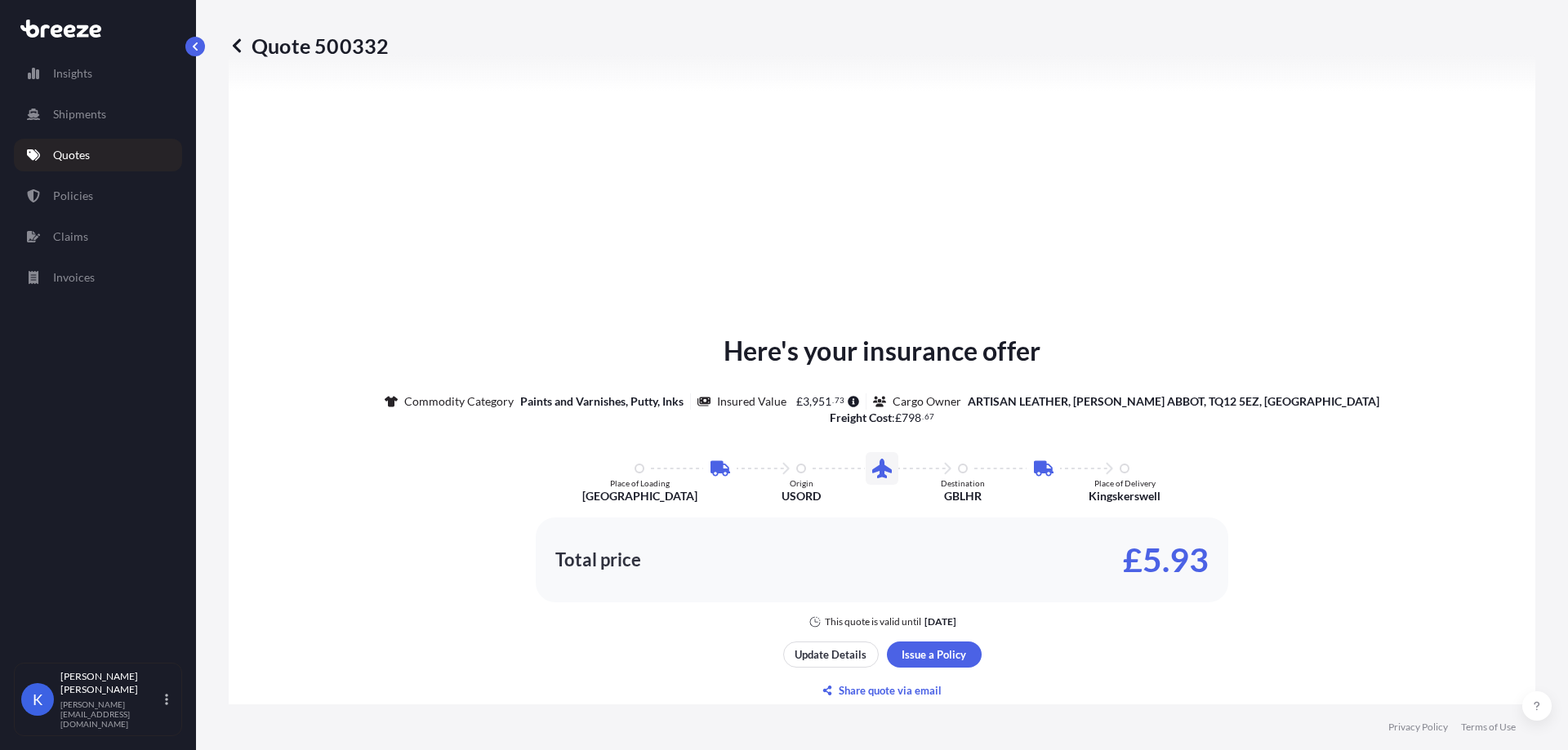
scroll to position [980, 0]
